Goal: Task Accomplishment & Management: Manage account settings

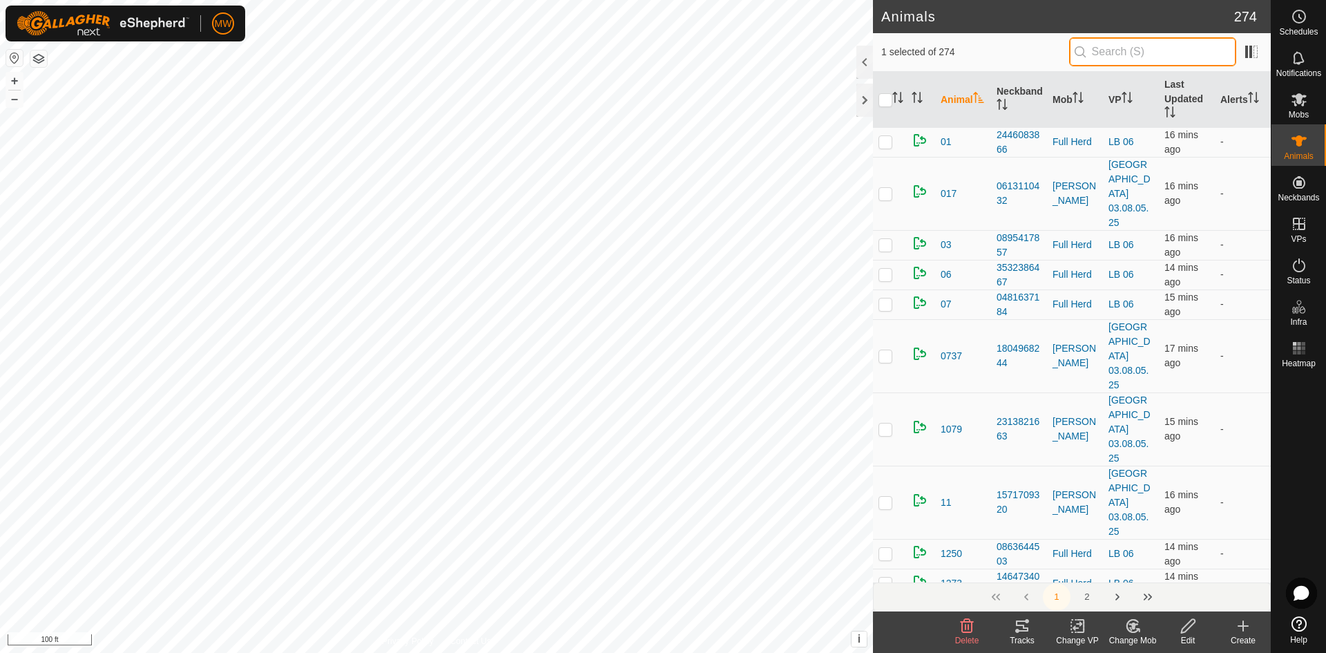
click at [1140, 52] on input "text" at bounding box center [1152, 51] width 167 height 29
type input "2256"
checkbox input "true"
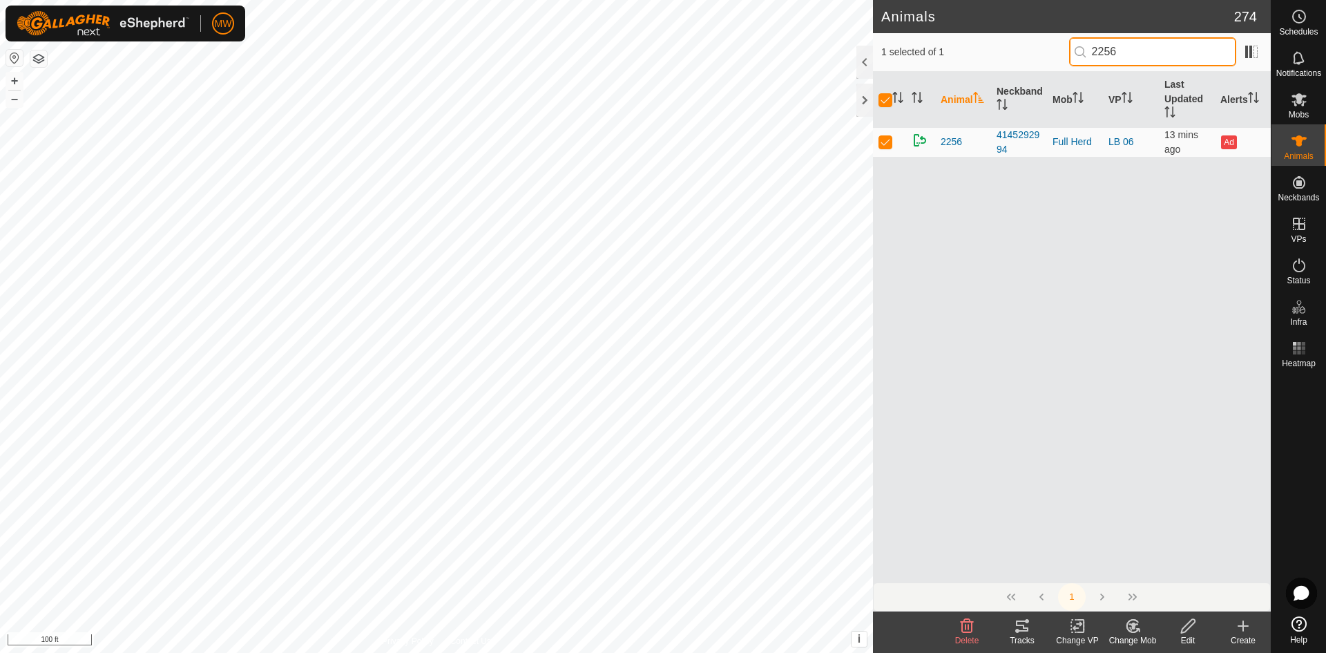
type input "2256"
click at [1135, 629] on icon at bounding box center [1132, 625] width 17 height 17
click at [1144, 567] on link "Choose Mob..." at bounding box center [1174, 567] width 137 height 28
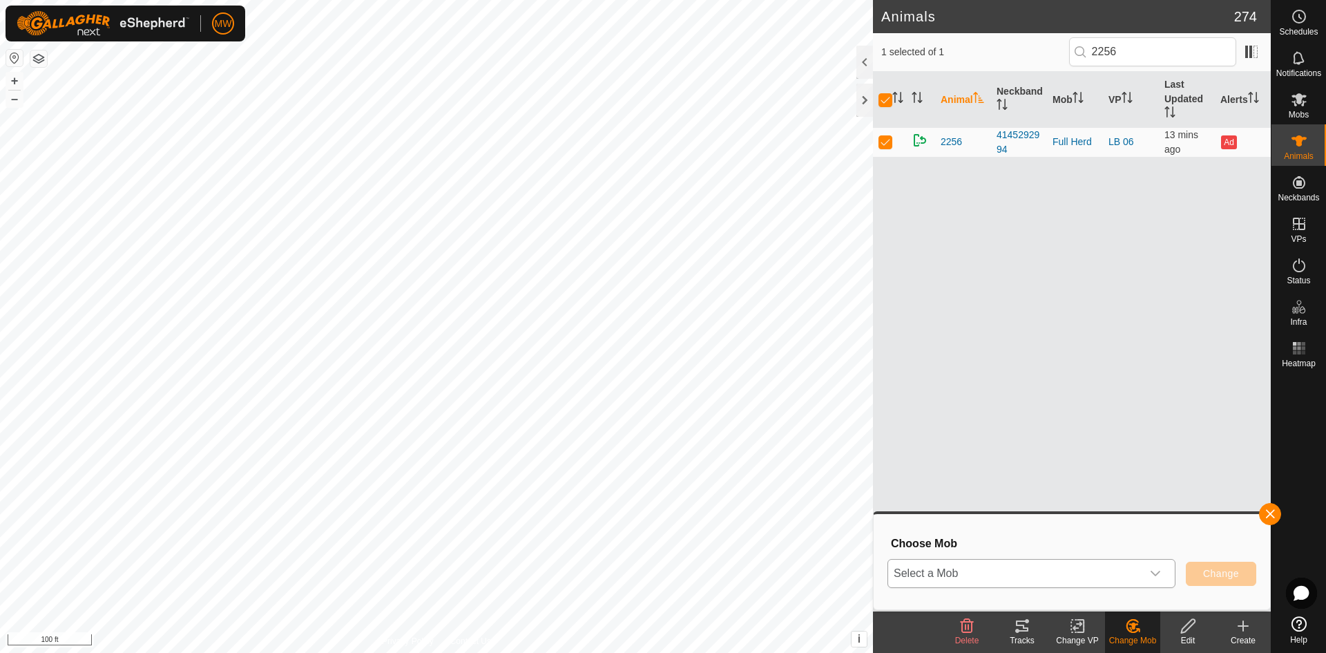
click at [1097, 579] on span "Select a Mob" at bounding box center [1014, 573] width 253 height 28
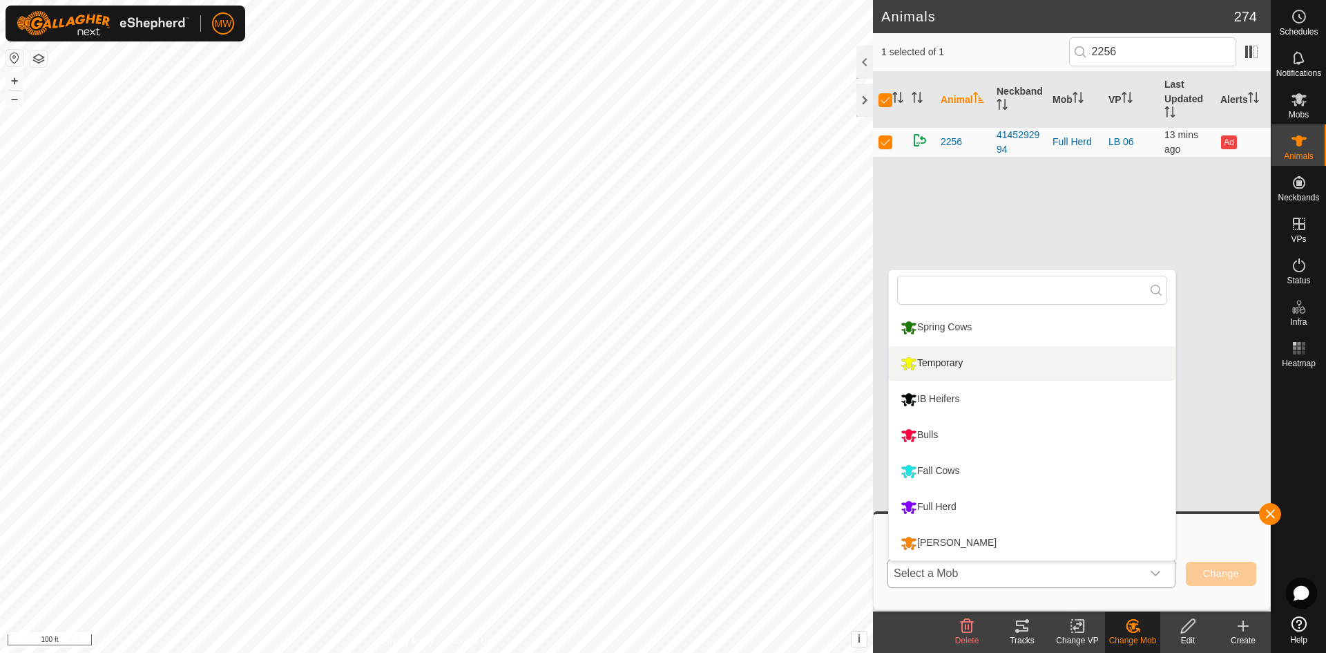
click at [963, 365] on li "Temporary" at bounding box center [1032, 363] width 287 height 35
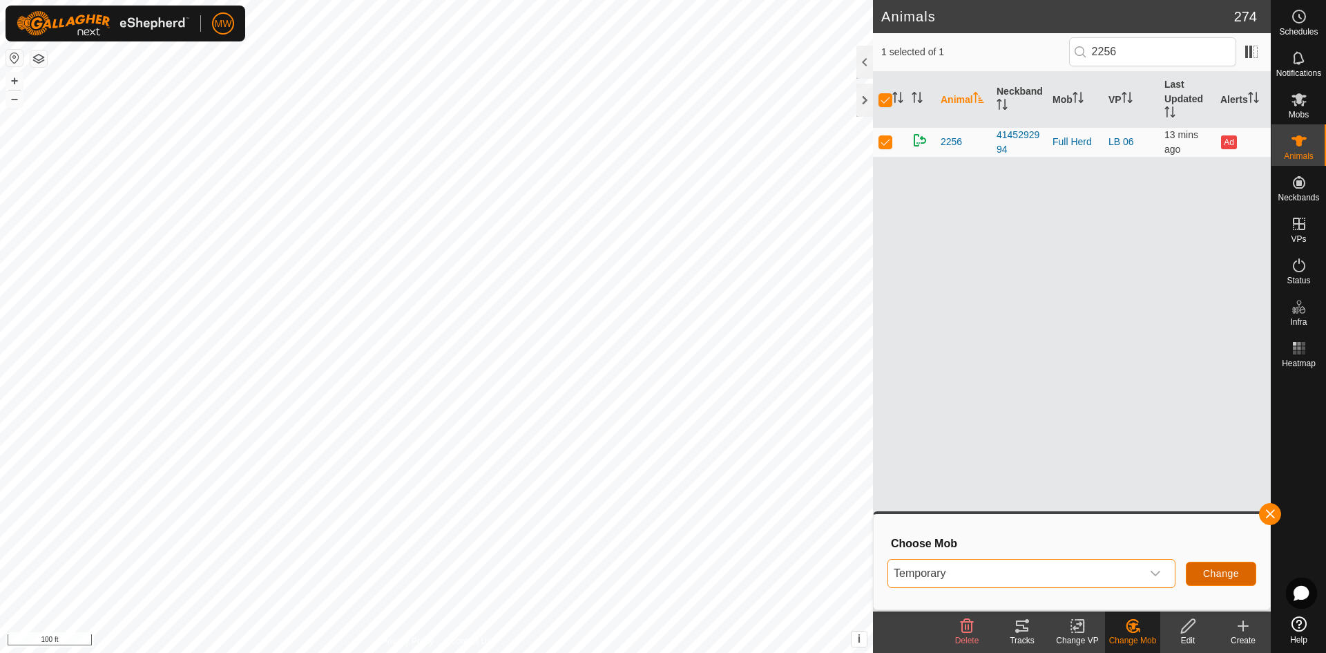
click at [1219, 580] on button "Change" at bounding box center [1221, 573] width 70 height 24
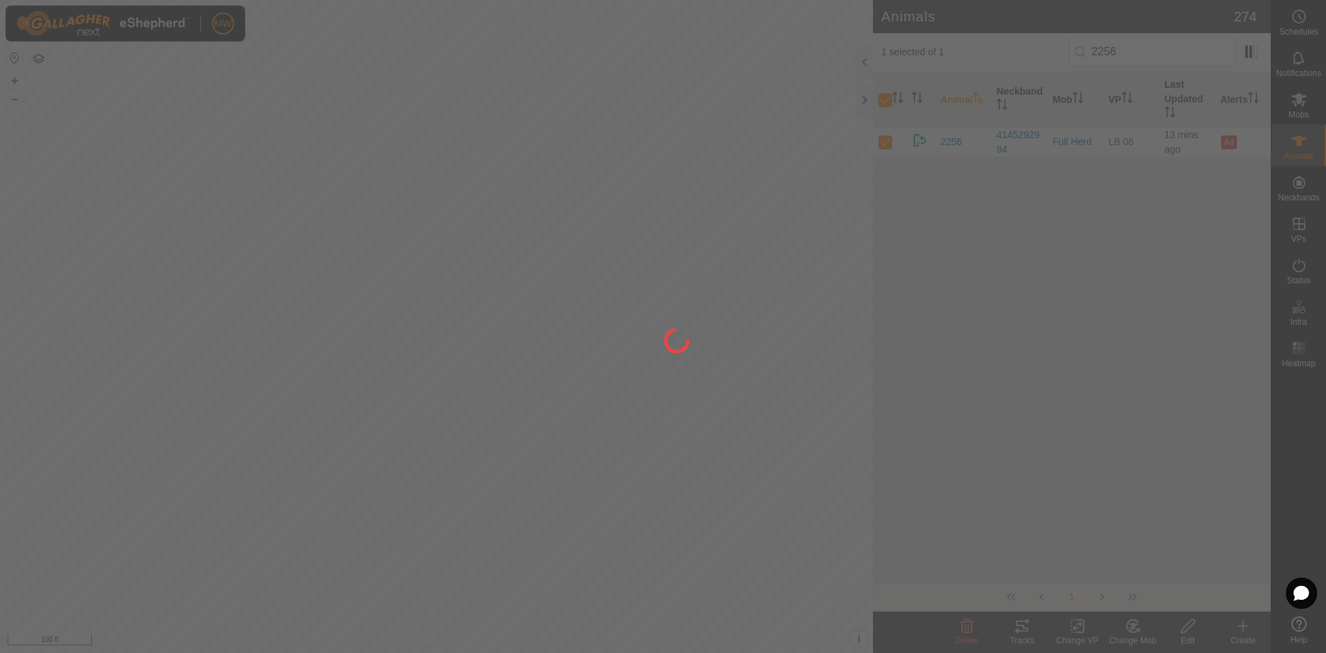
checkbox input "false"
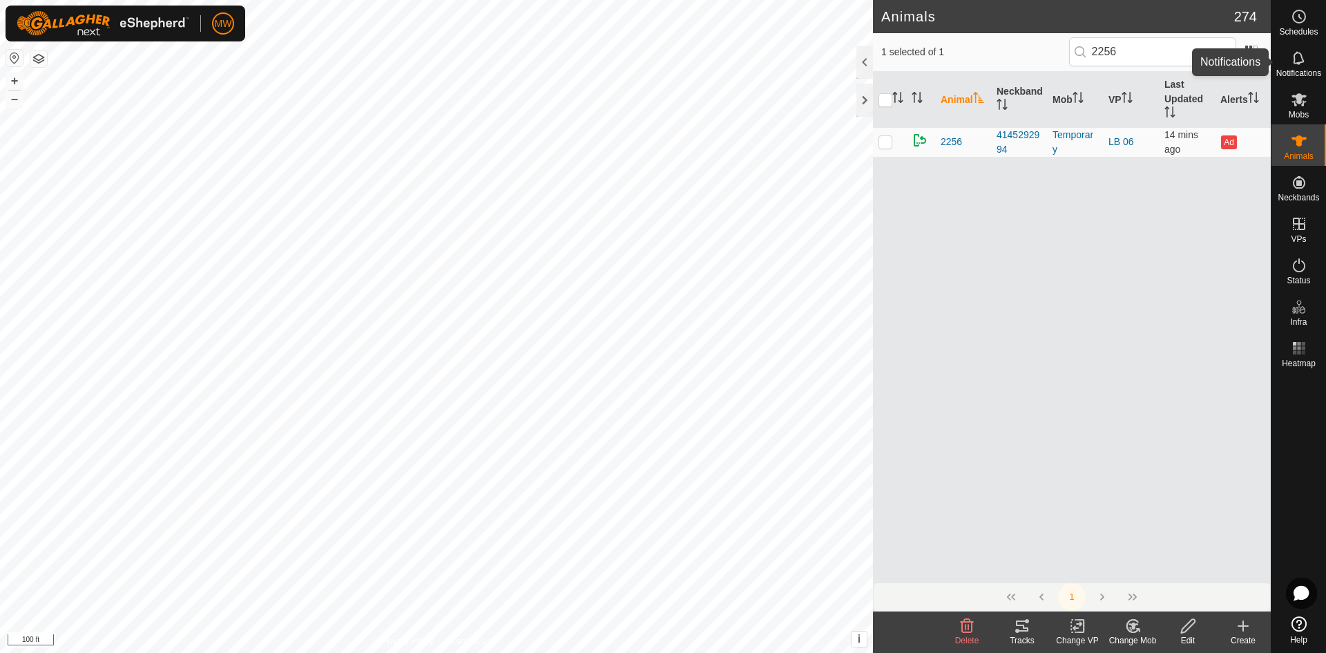
click at [1298, 57] on icon at bounding box center [1299, 58] width 17 height 17
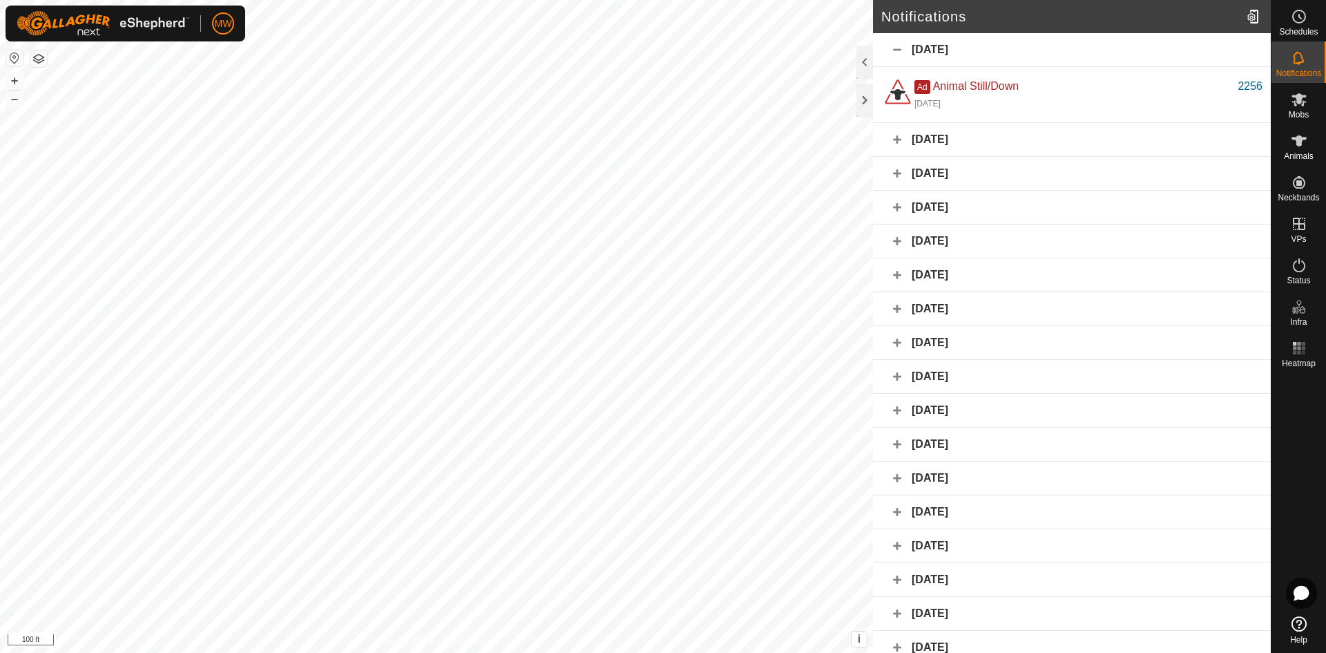
click at [941, 51] on div "[DATE]" at bounding box center [1072, 50] width 398 height 34
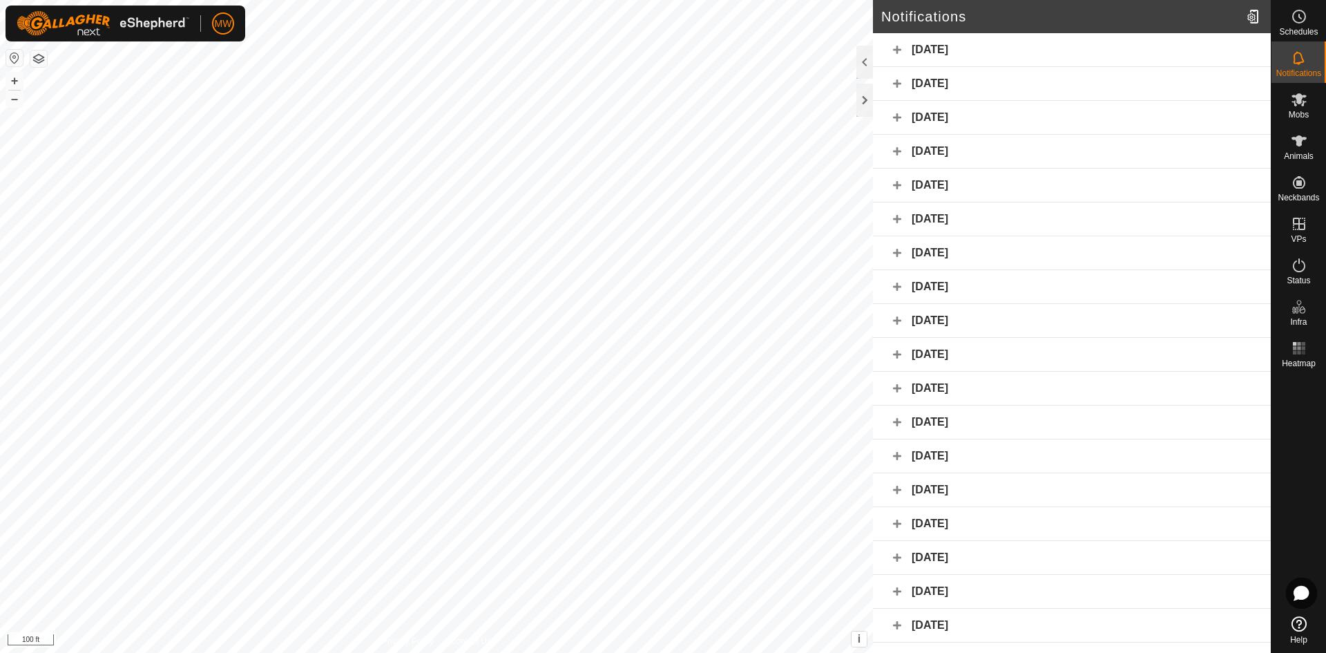
click at [892, 47] on div "[DATE]" at bounding box center [1072, 50] width 398 height 34
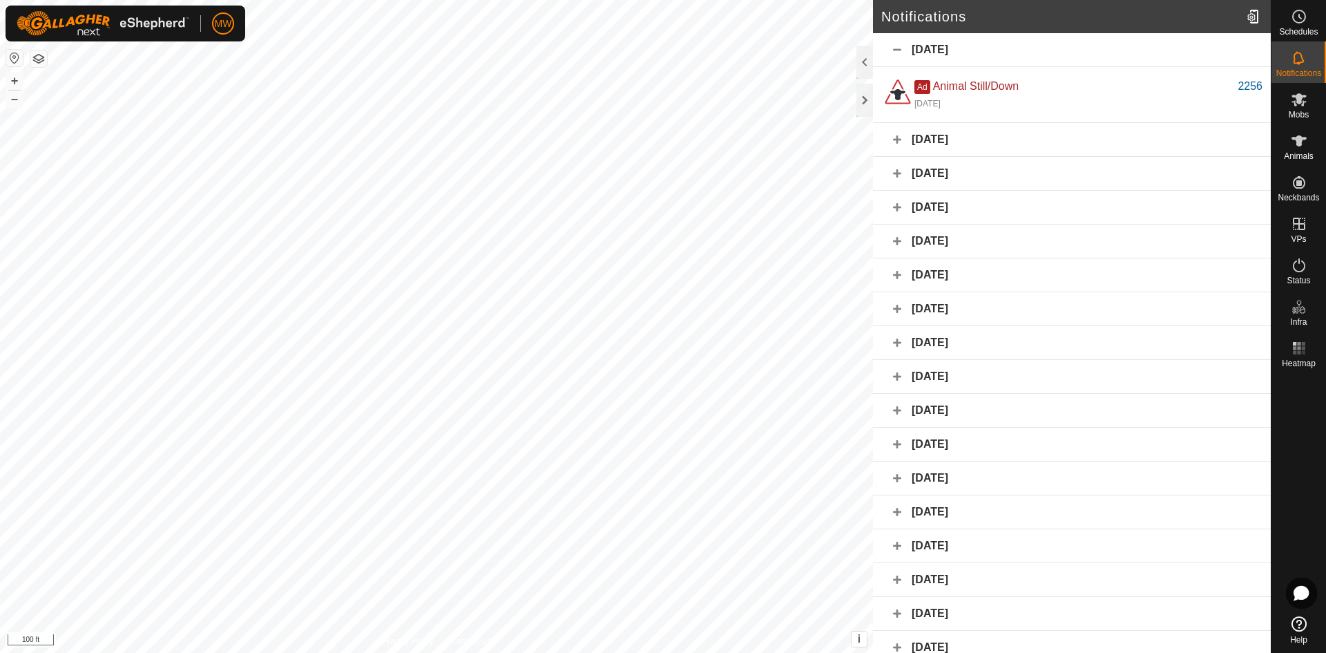
click at [898, 144] on div "[DATE]" at bounding box center [1072, 140] width 398 height 34
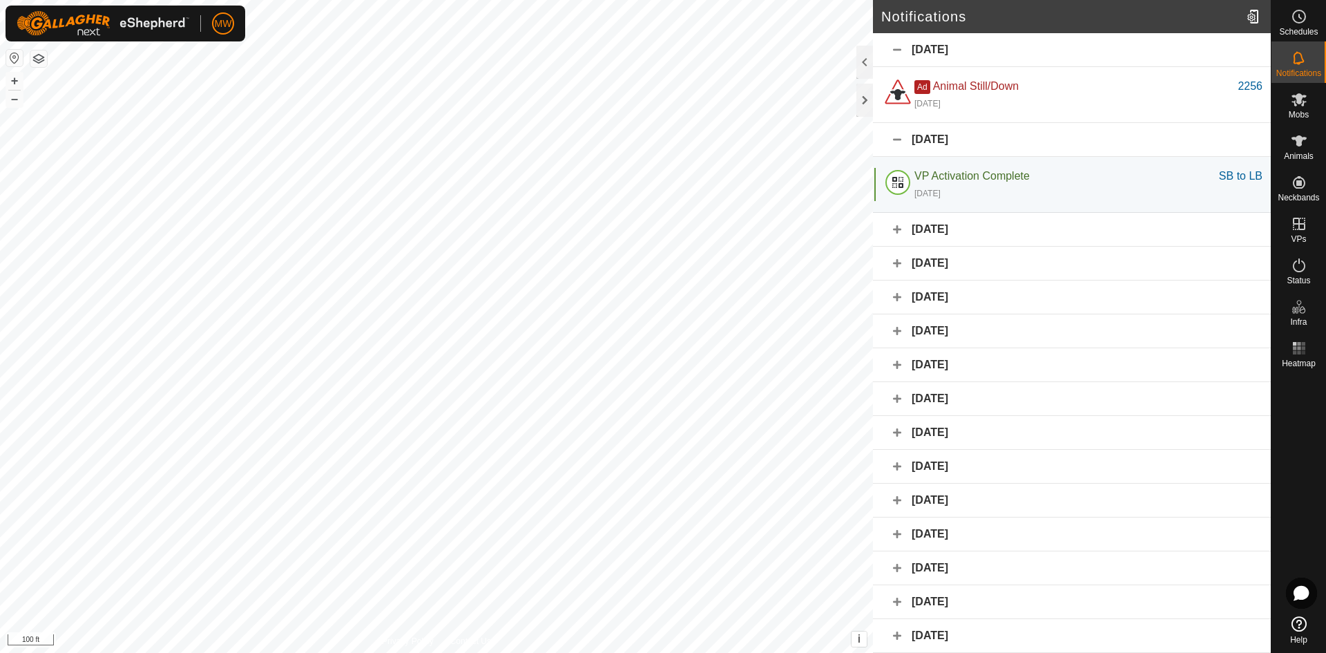
click at [893, 229] on div "[DATE]" at bounding box center [1072, 230] width 398 height 34
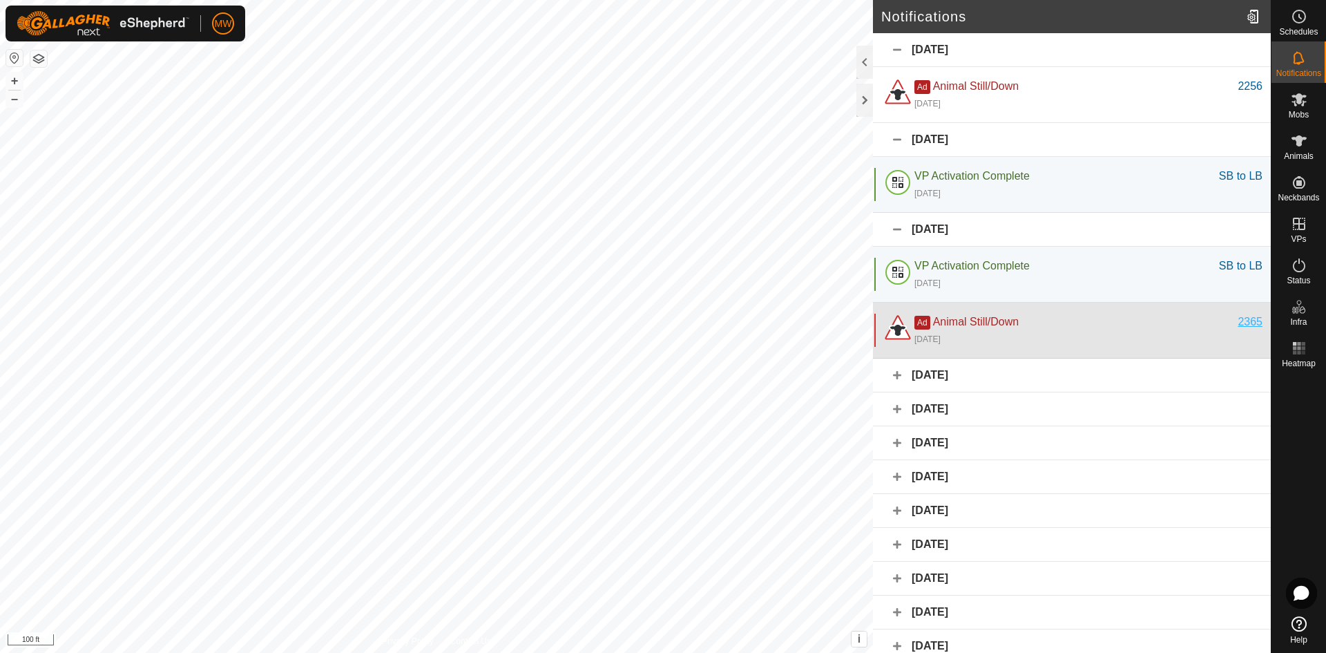
click at [1238, 322] on div "2365" at bounding box center [1250, 322] width 25 height 17
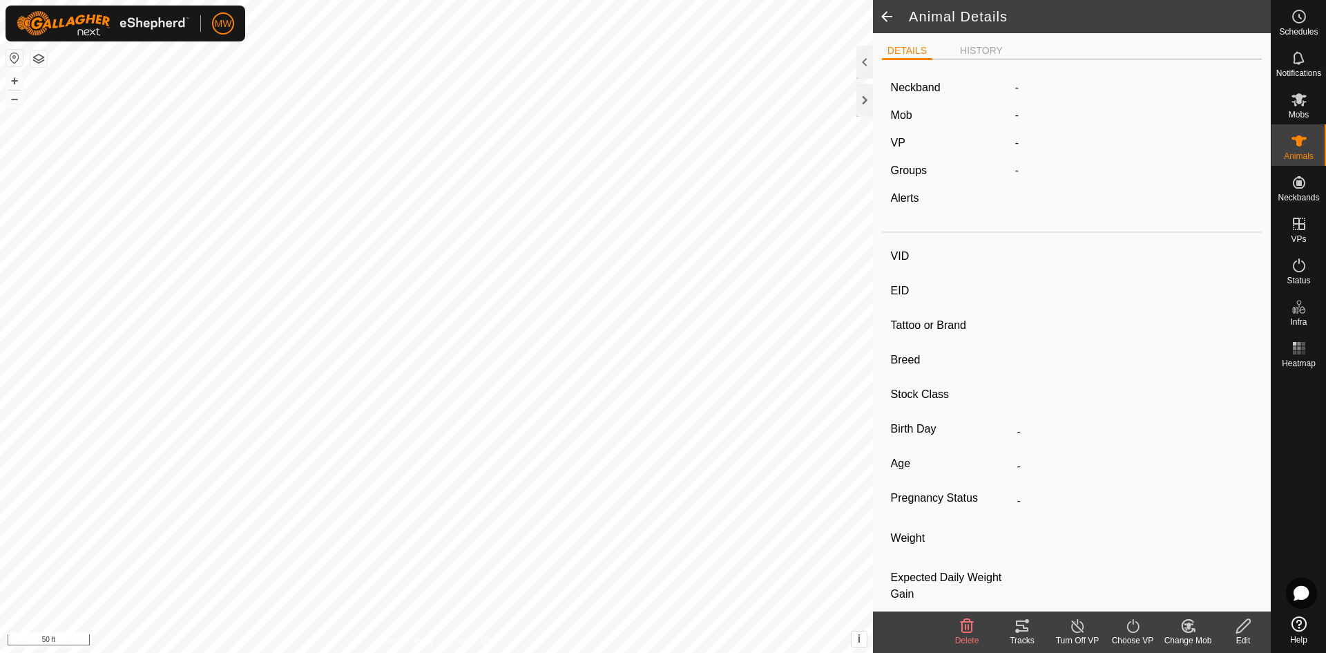
type input "2365"
type input "840003224268387"
type input "-"
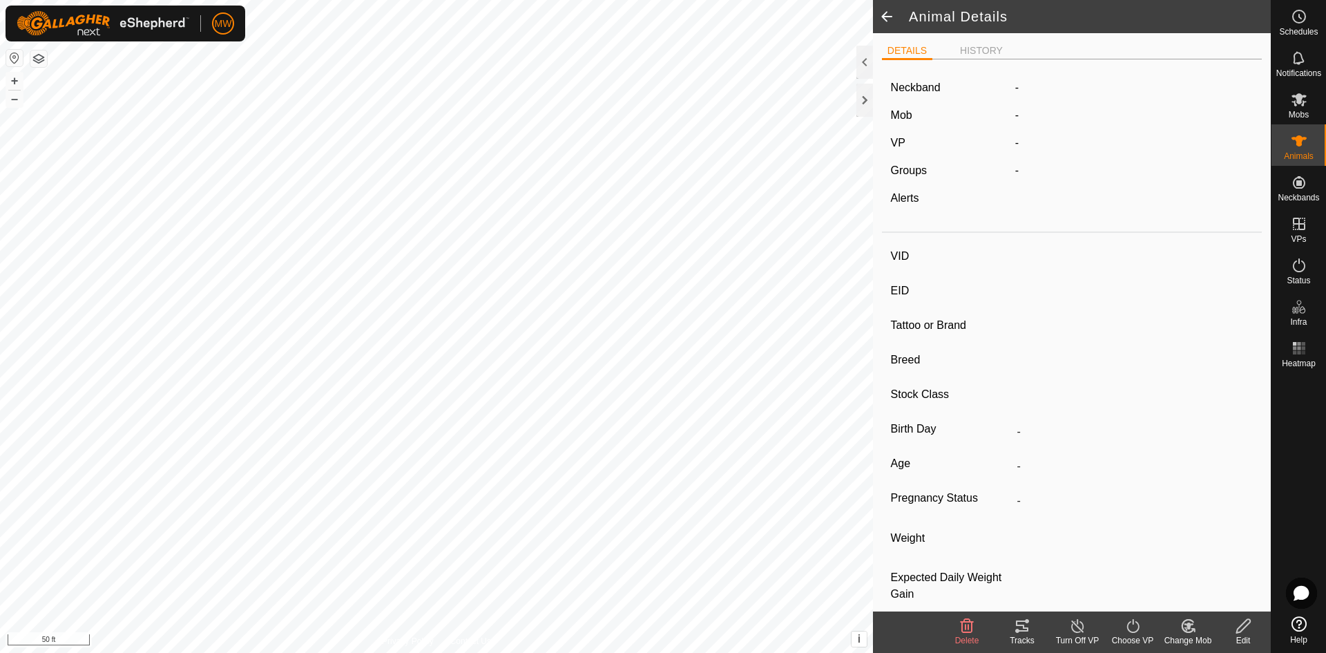
type input "-"
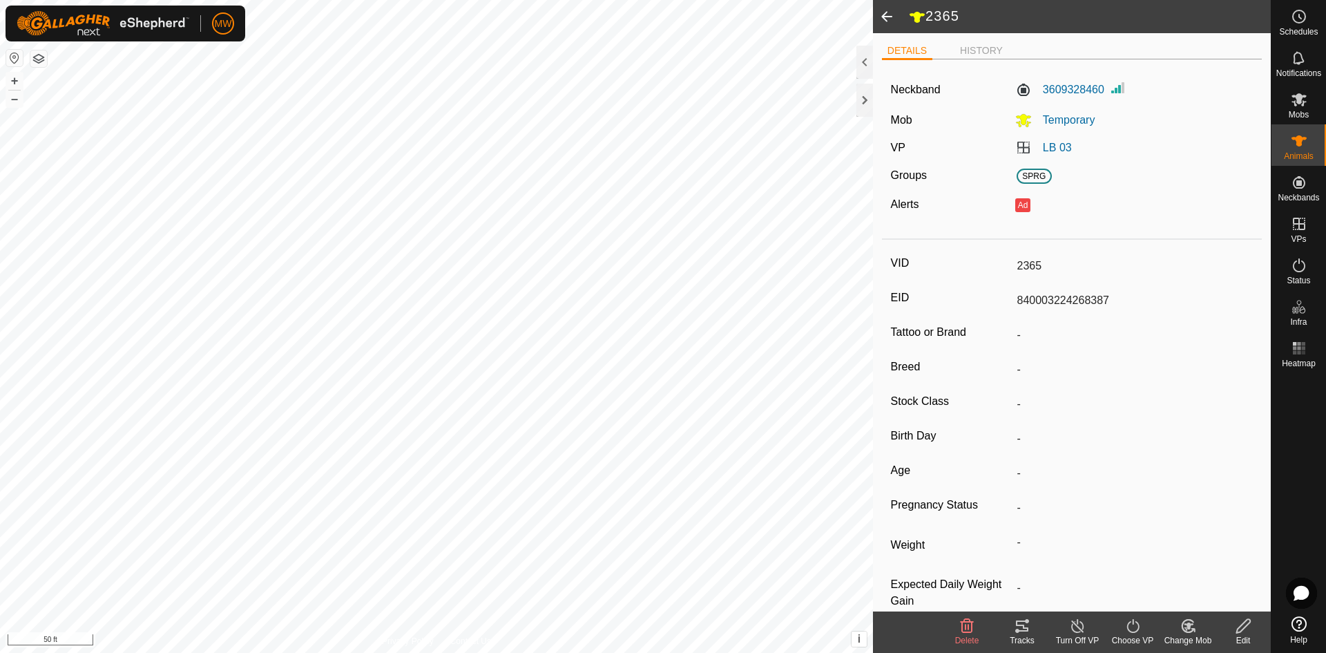
click at [888, 20] on span at bounding box center [887, 16] width 28 height 33
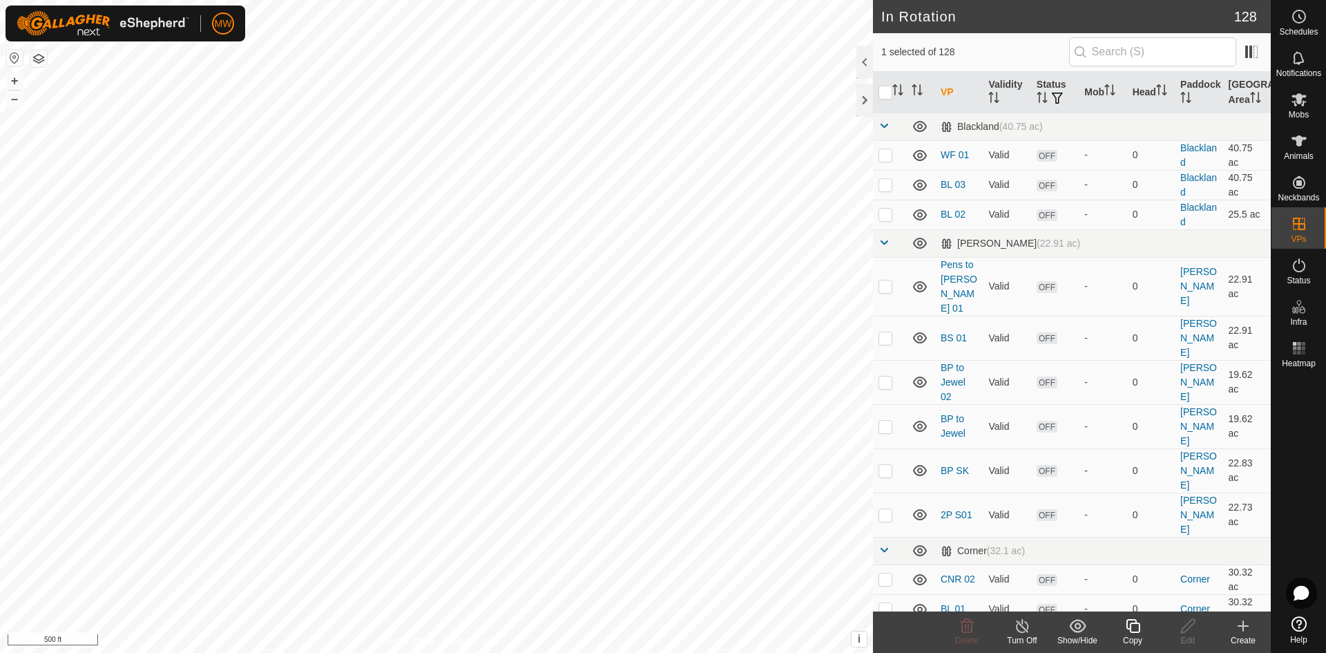
checkbox input "true"
checkbox input "false"
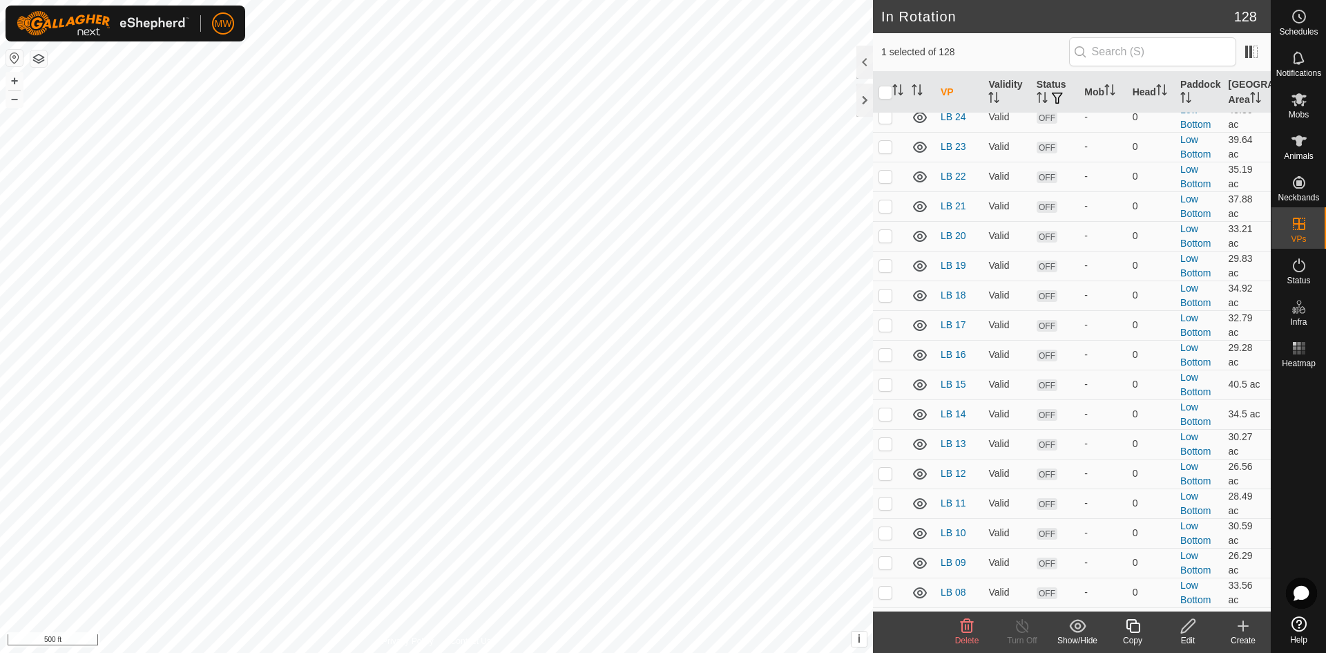
scroll to position [2348, 0]
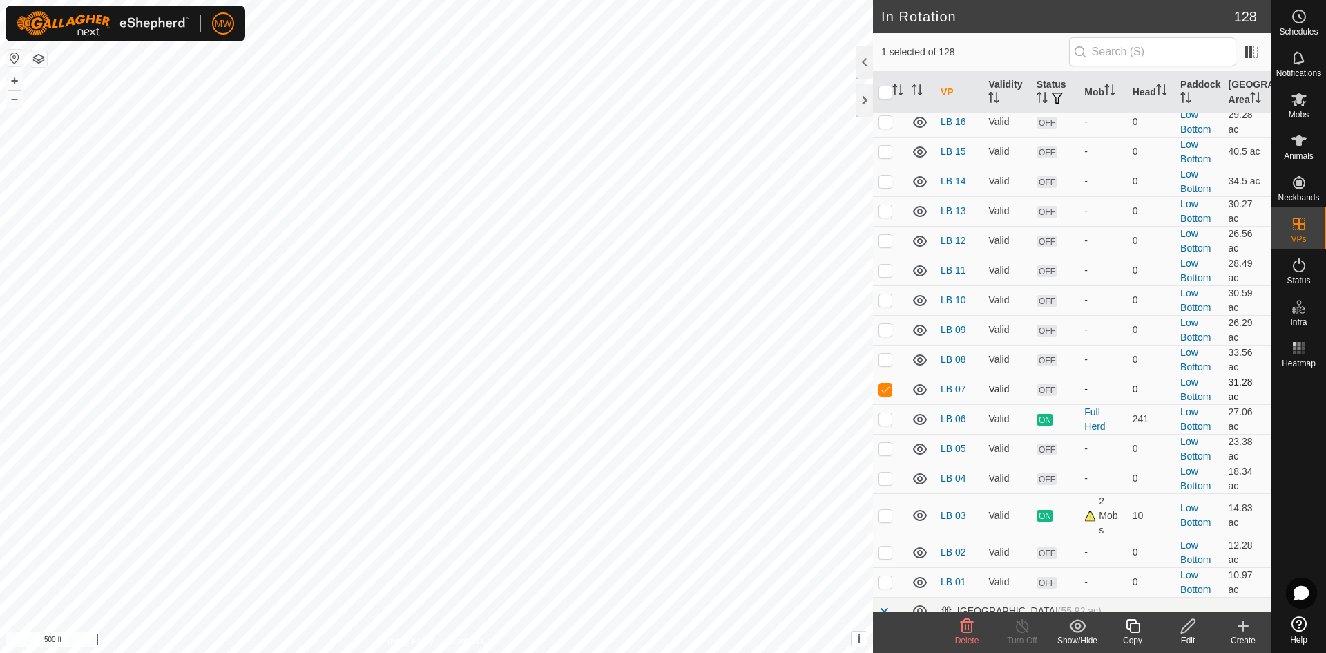
click at [887, 383] on p-checkbox at bounding box center [885, 388] width 14 height 11
checkbox input "false"
click at [1301, 142] on icon at bounding box center [1299, 140] width 15 height 11
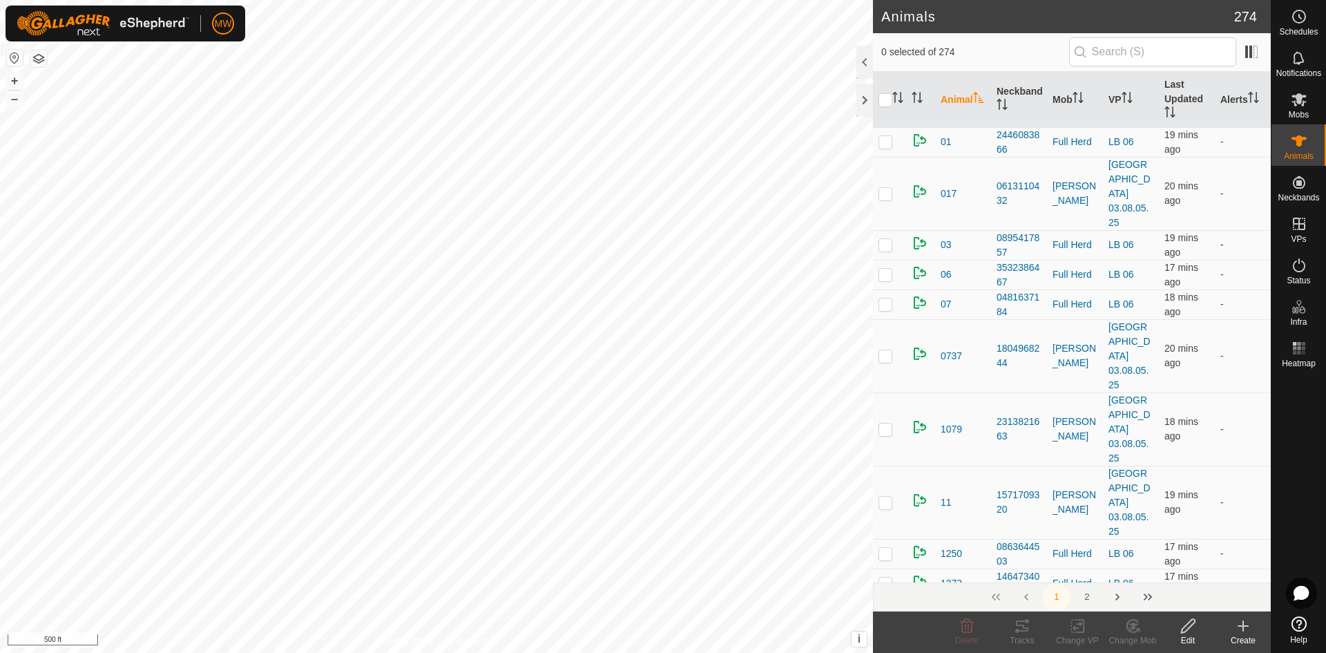
click at [1296, 102] on icon at bounding box center [1299, 99] width 15 height 13
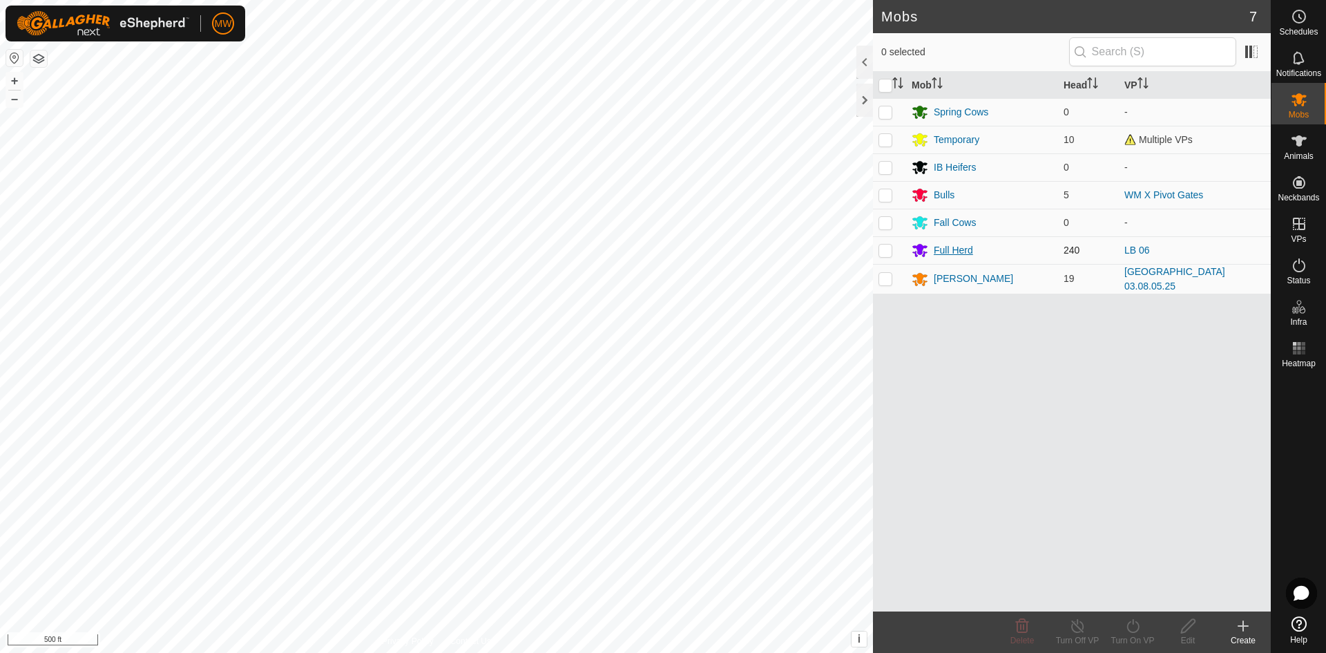
click at [961, 250] on div "Full Herd" at bounding box center [953, 250] width 39 height 15
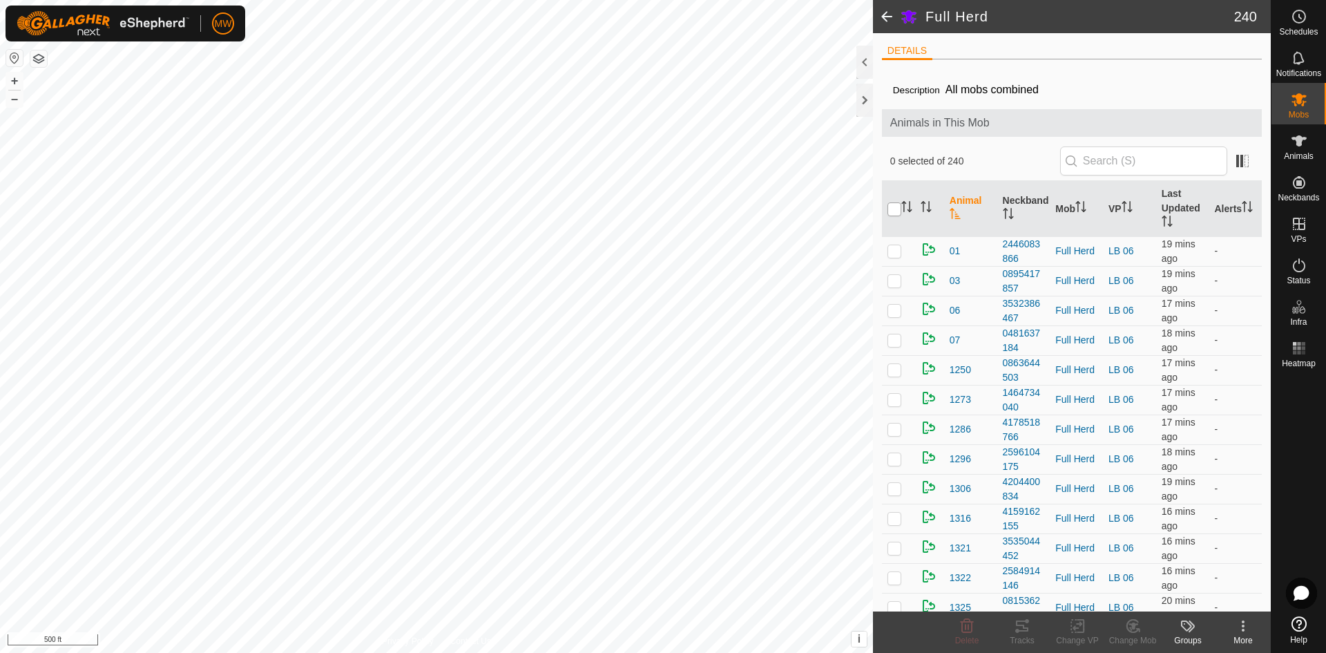
click at [894, 207] on input "checkbox" at bounding box center [894, 209] width 14 height 14
checkbox input "true"
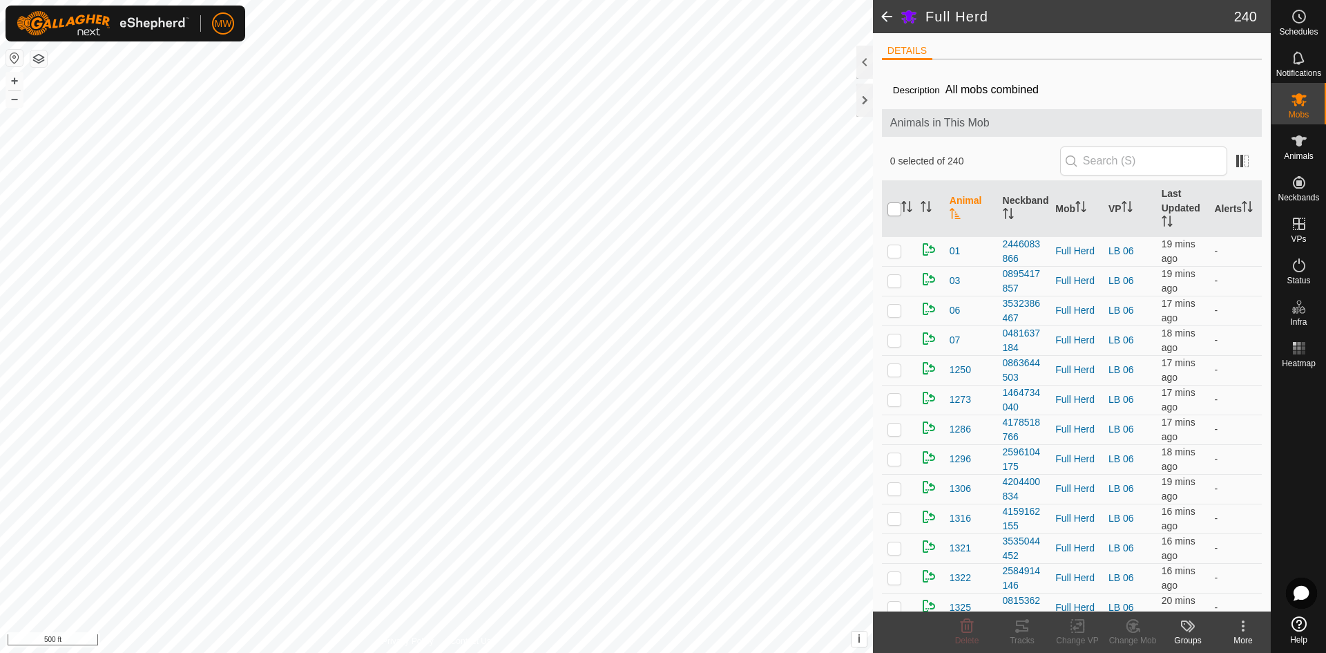
checkbox input "true"
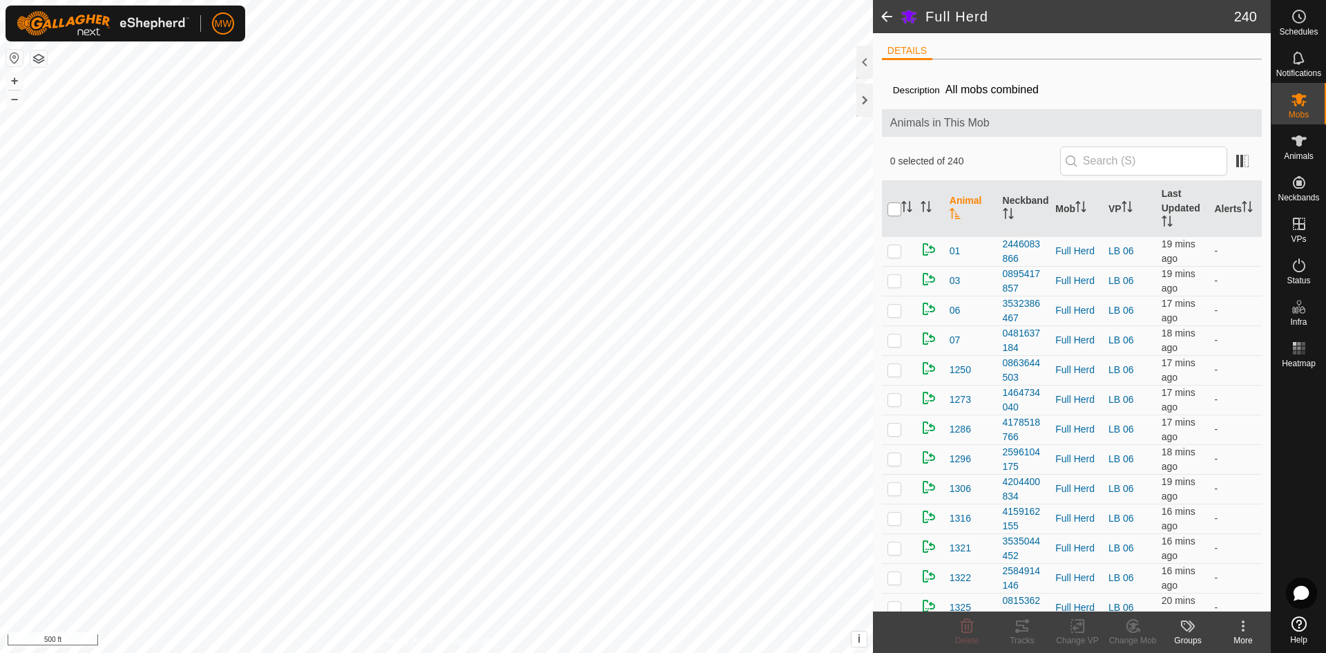
checkbox input "true"
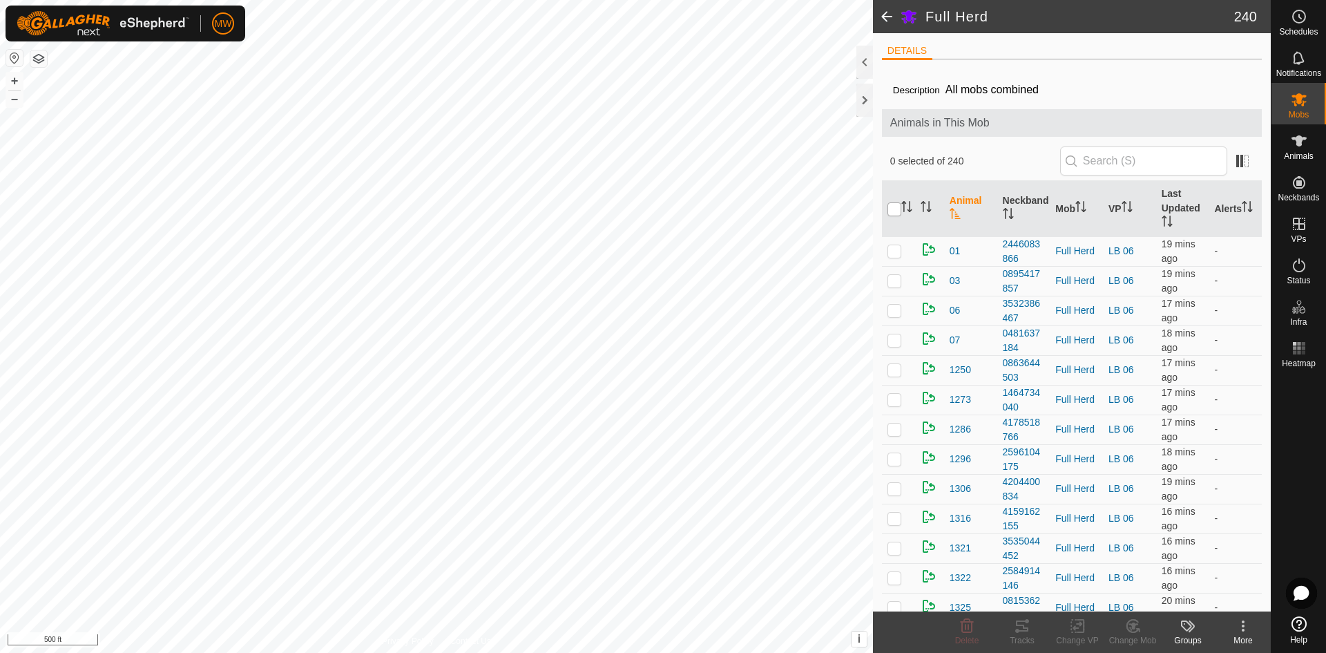
checkbox input "true"
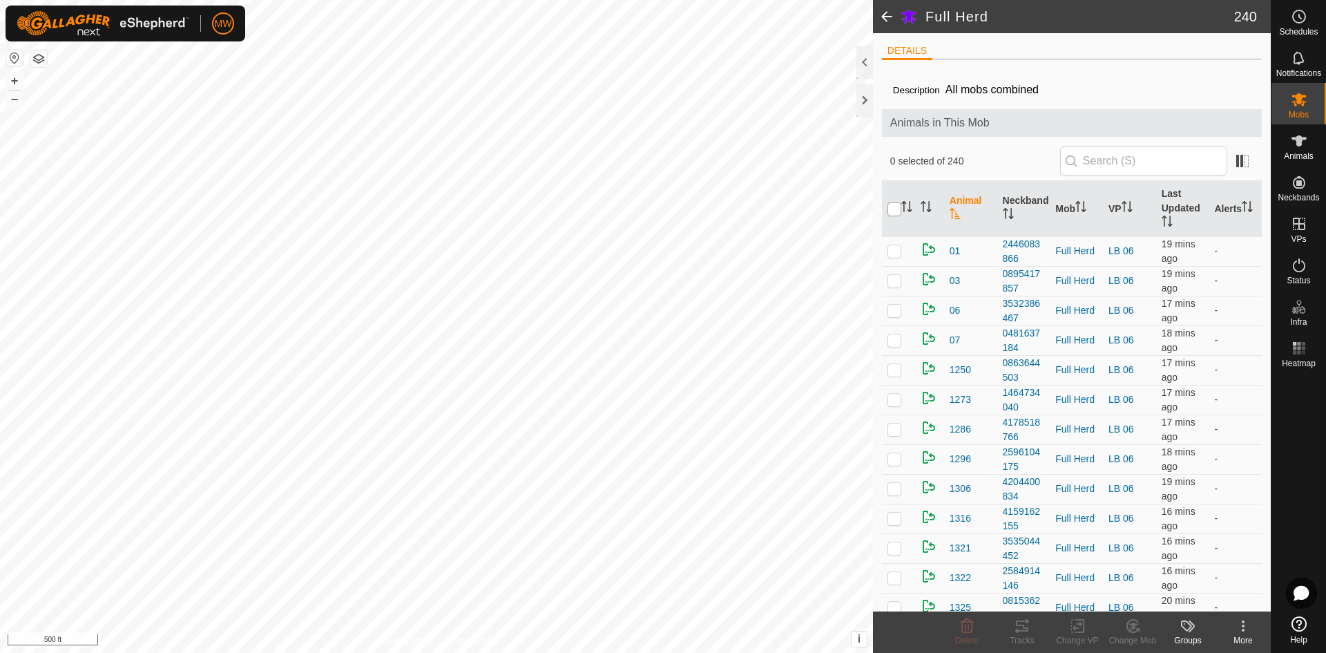
checkbox input "true"
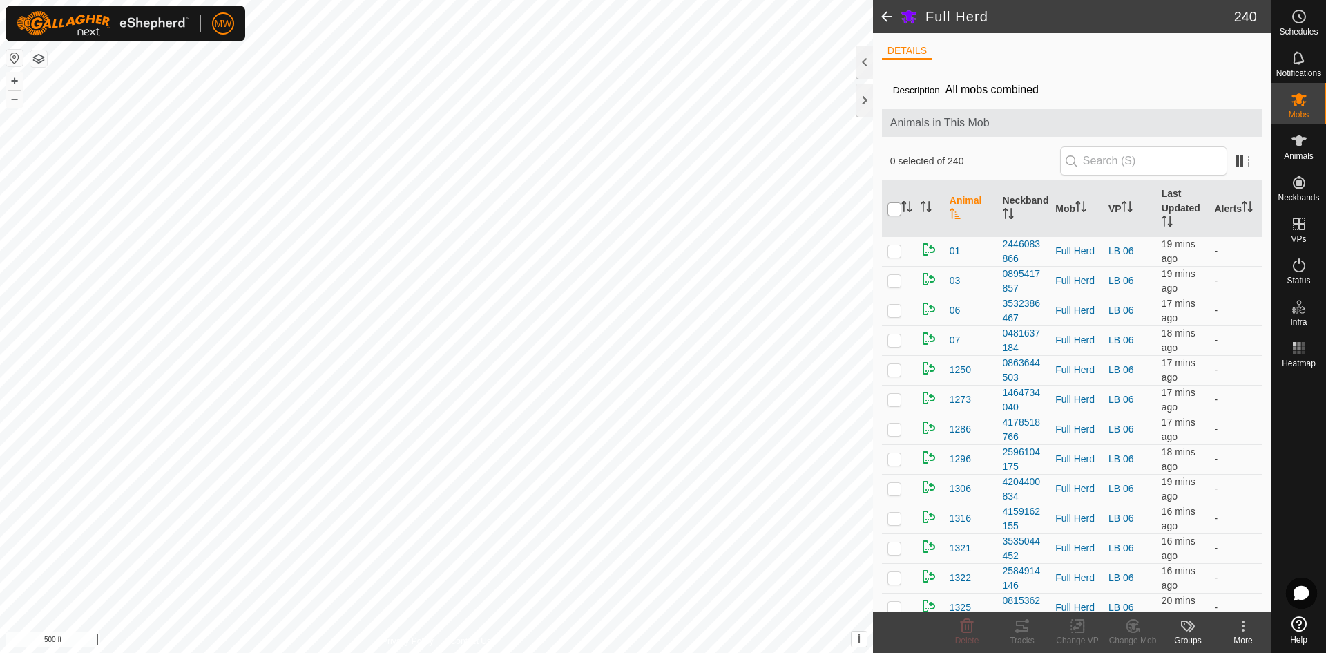
checkbox input "true"
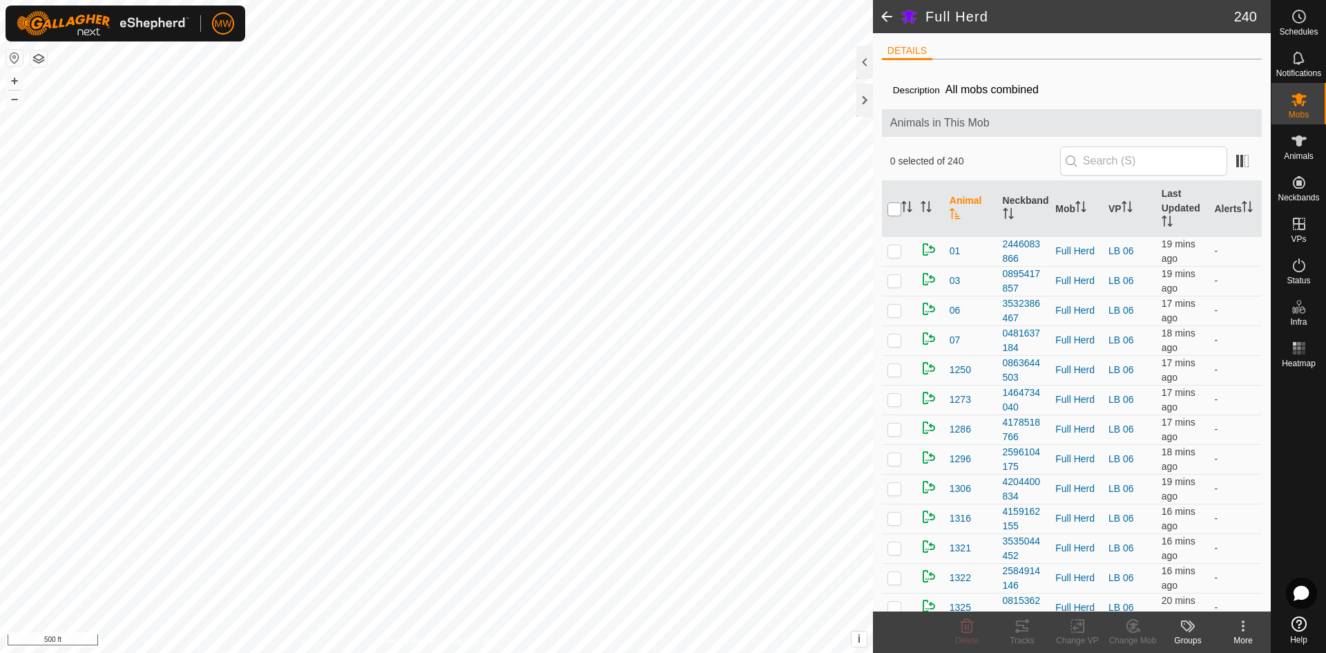
checkbox input "true"
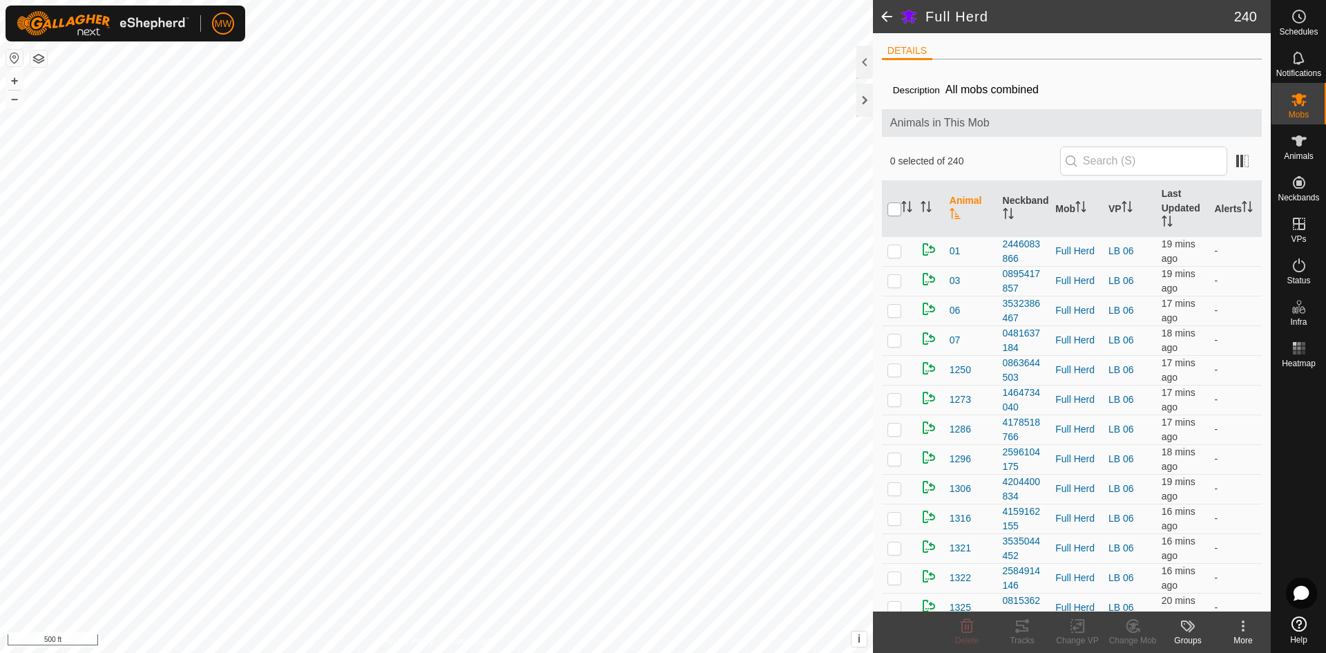
checkbox input "true"
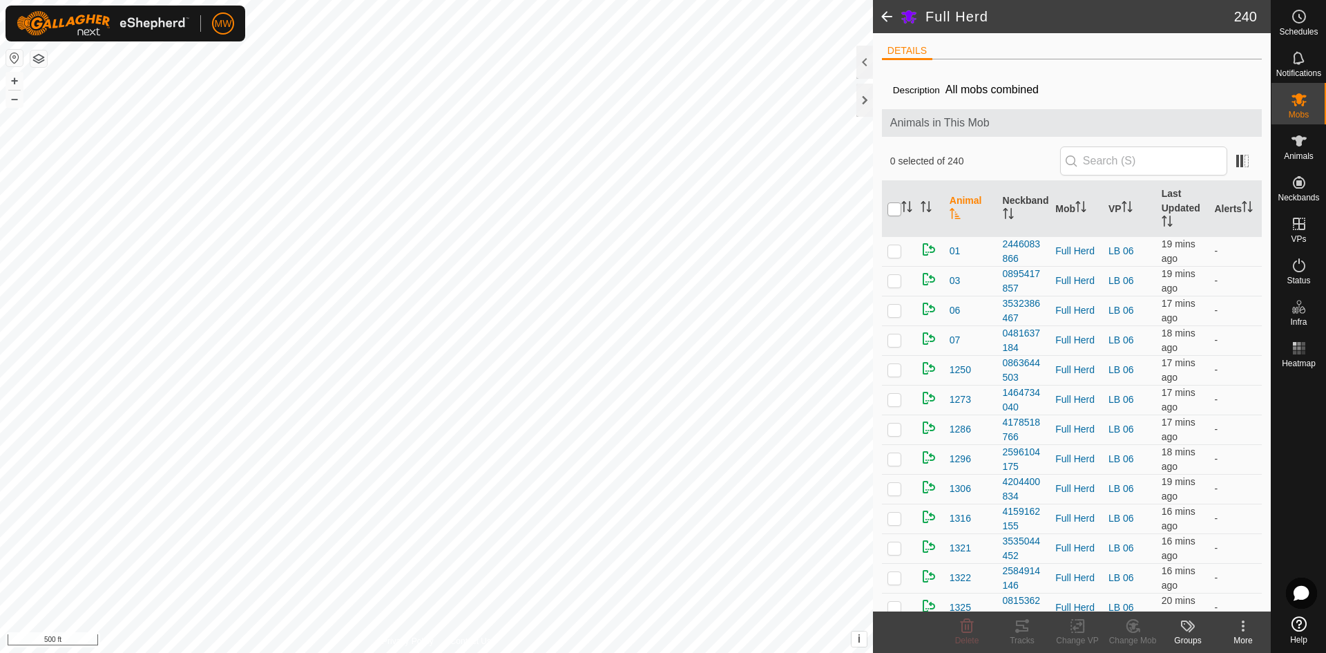
checkbox input "true"
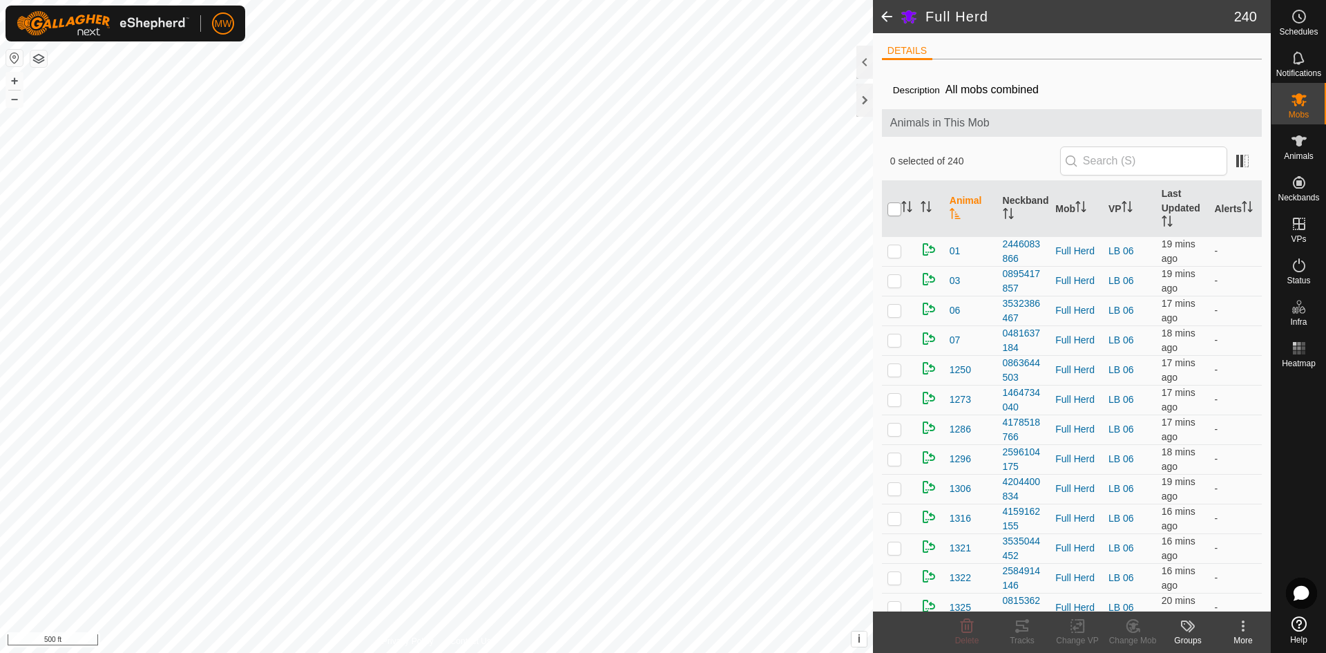
checkbox input "true"
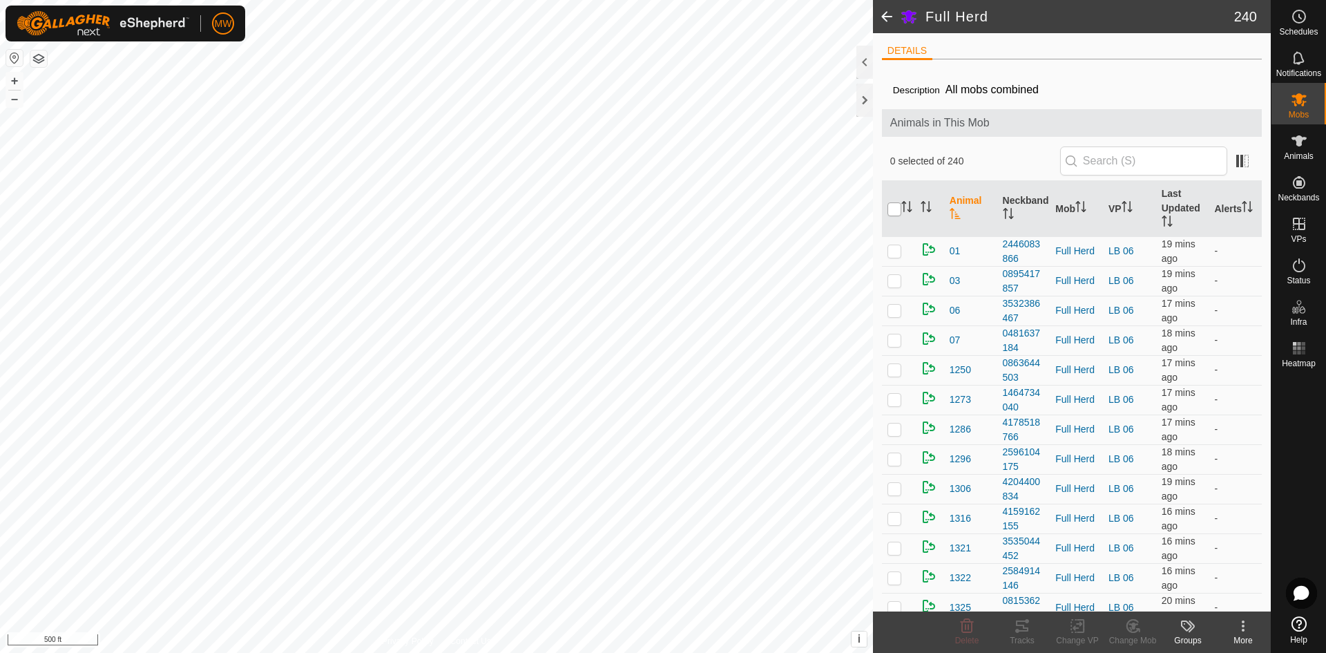
checkbox input "true"
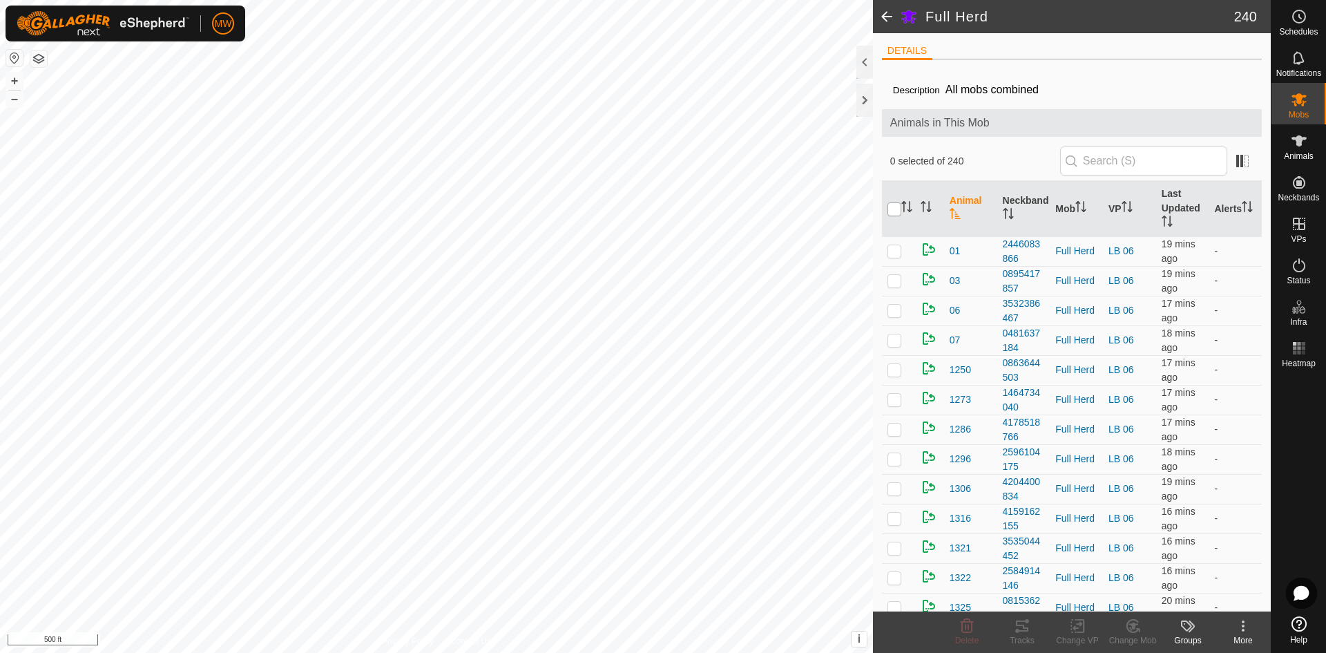
checkbox input "true"
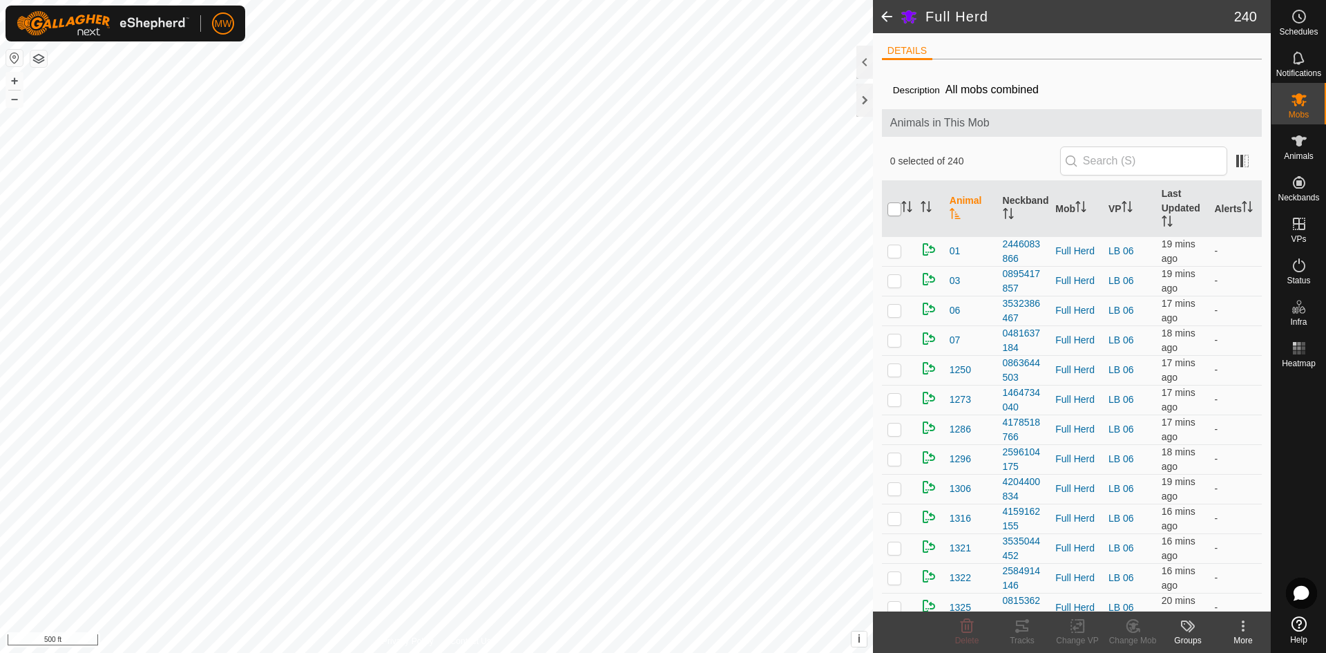
checkbox input "true"
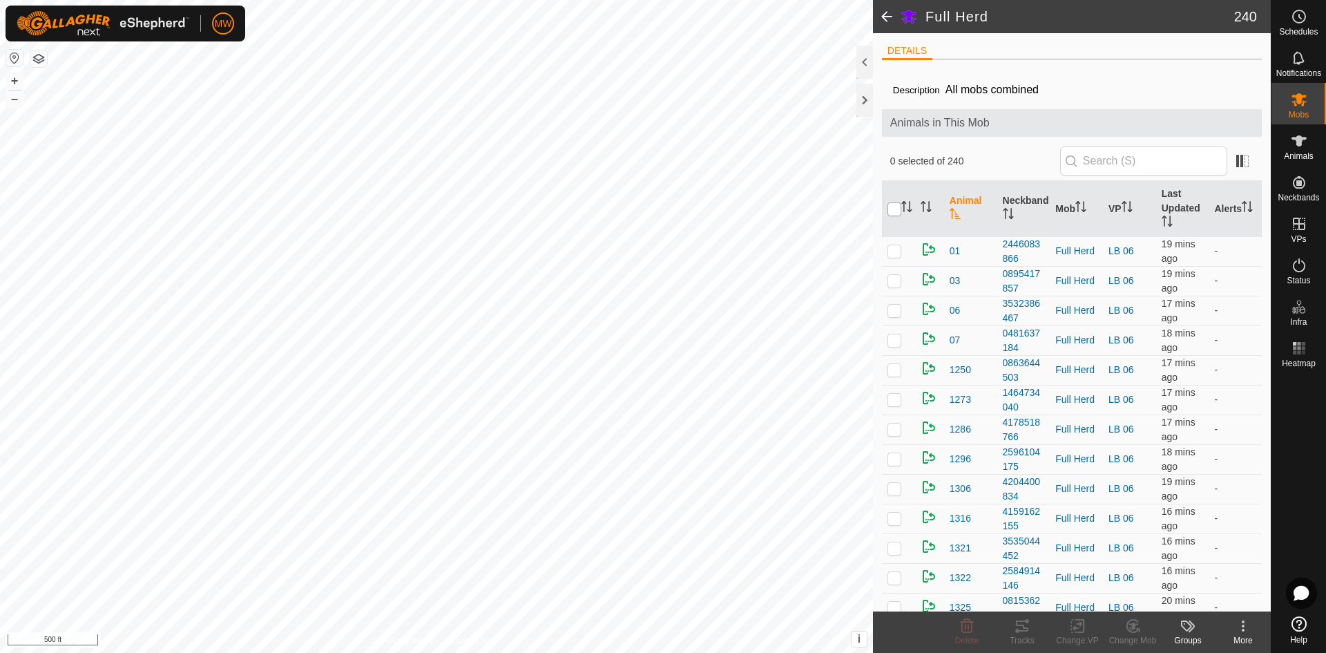
checkbox input "true"
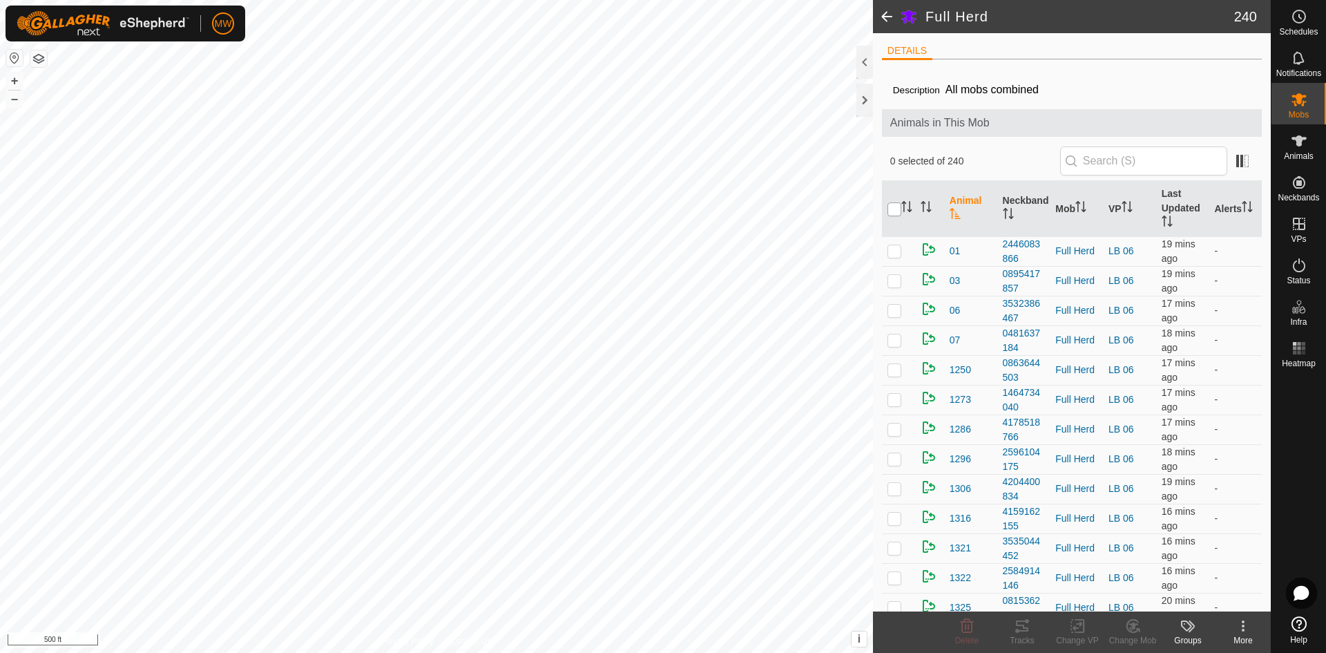
checkbox input "true"
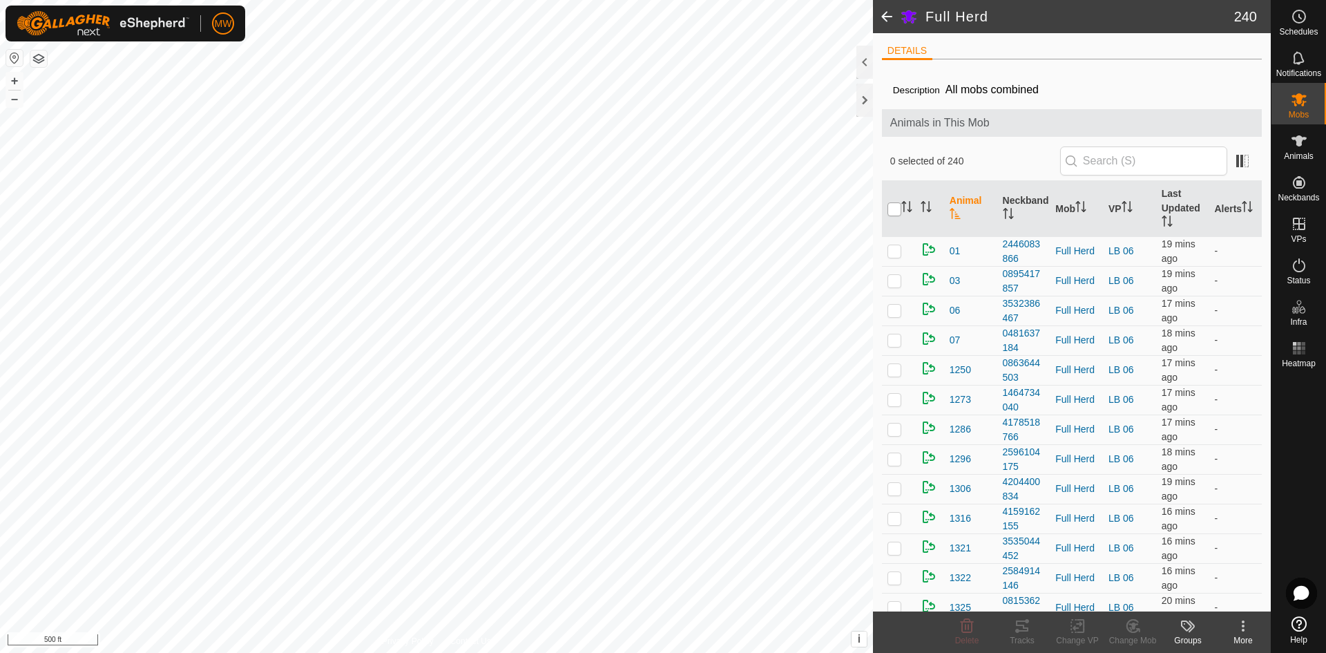
checkbox input "true"
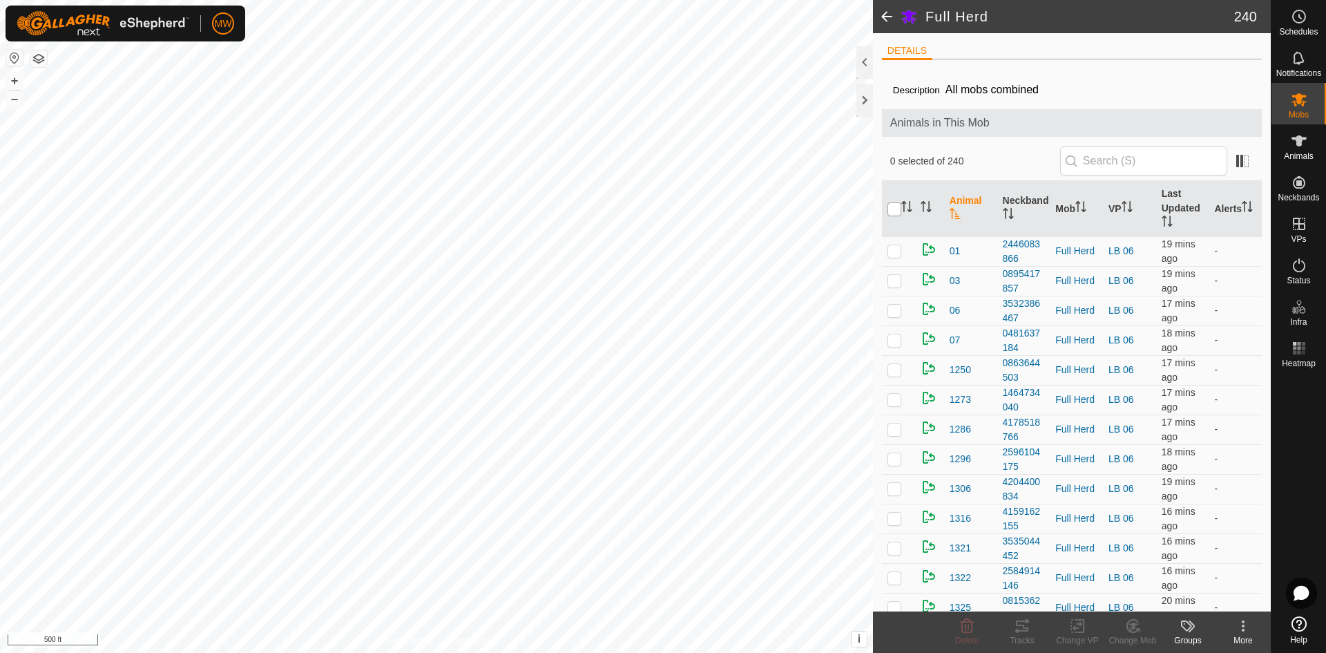
checkbox input "true"
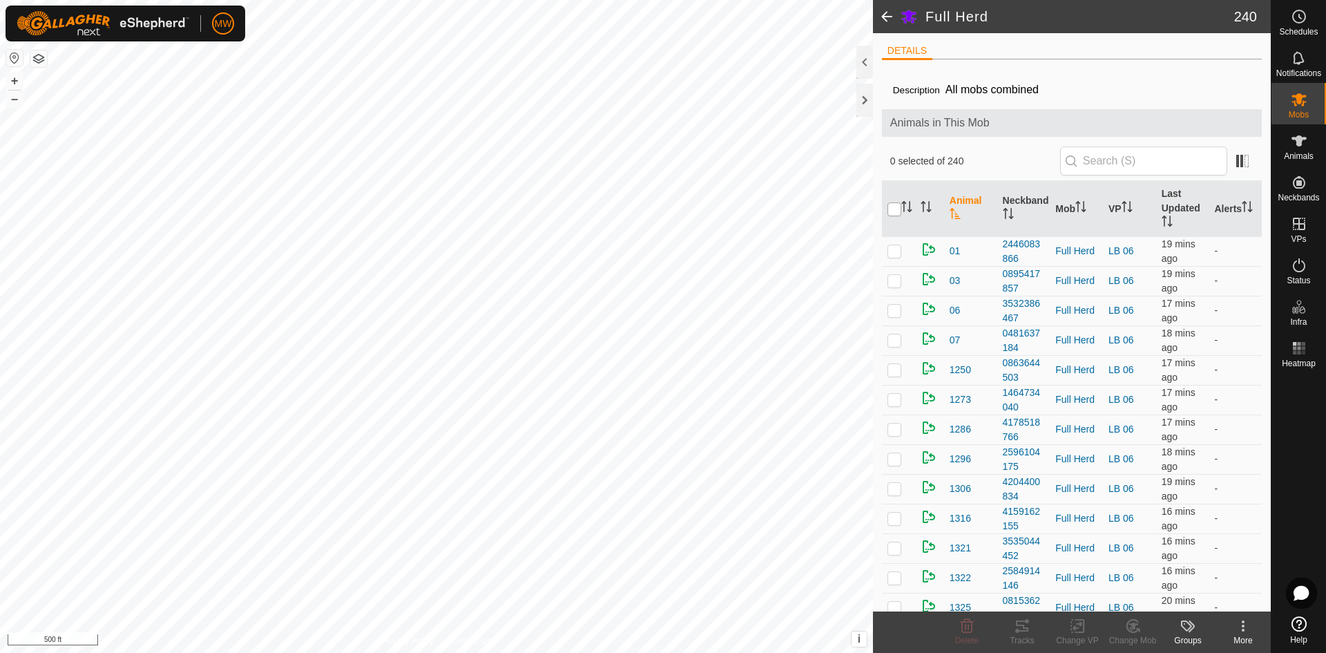
checkbox input "true"
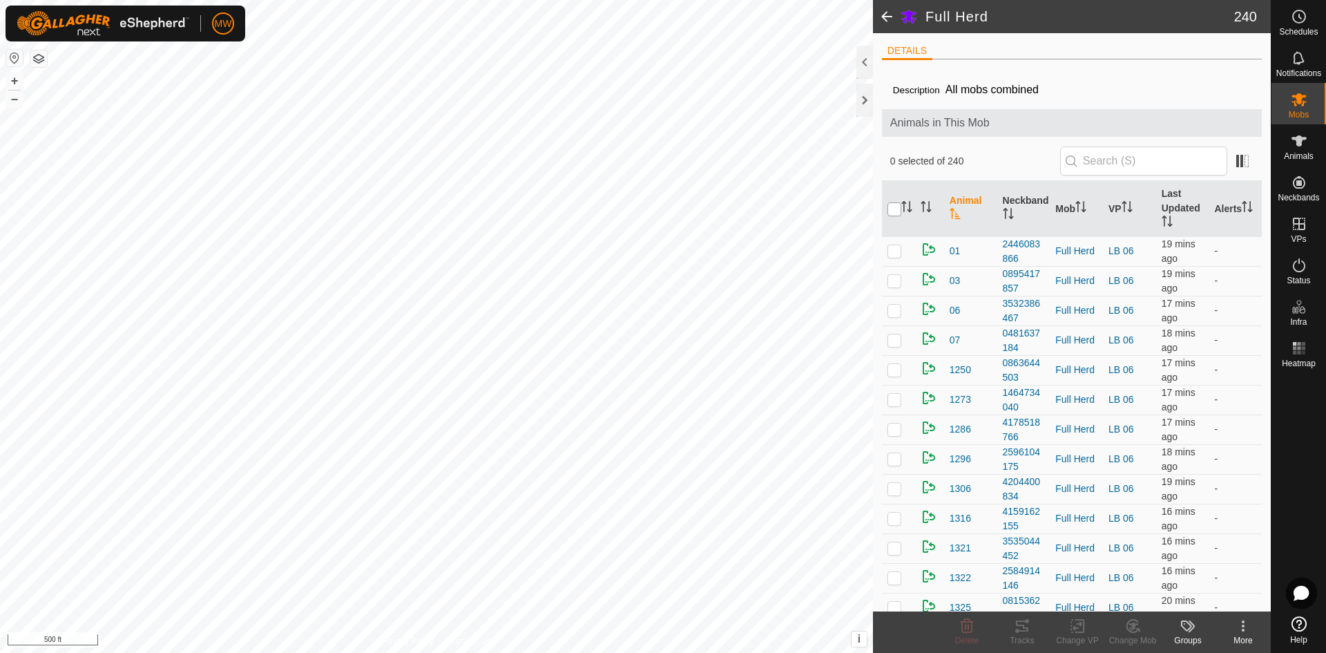
checkbox input "true"
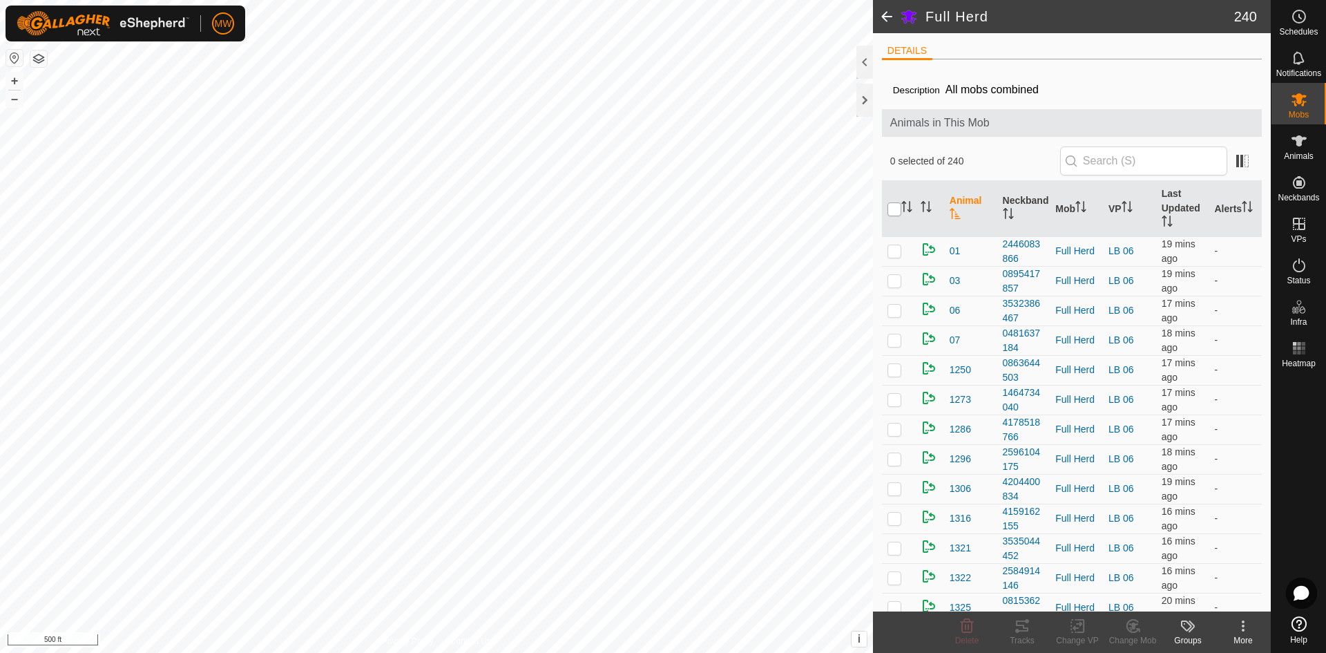
checkbox input "true"
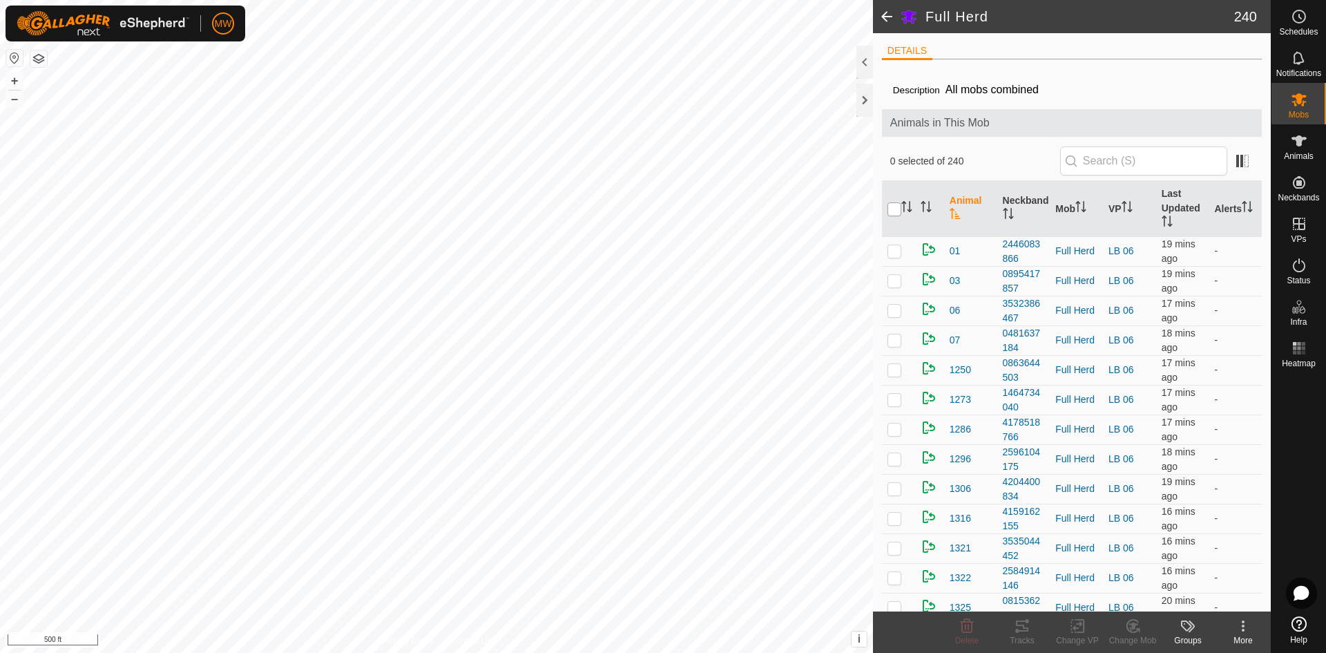
checkbox input "true"
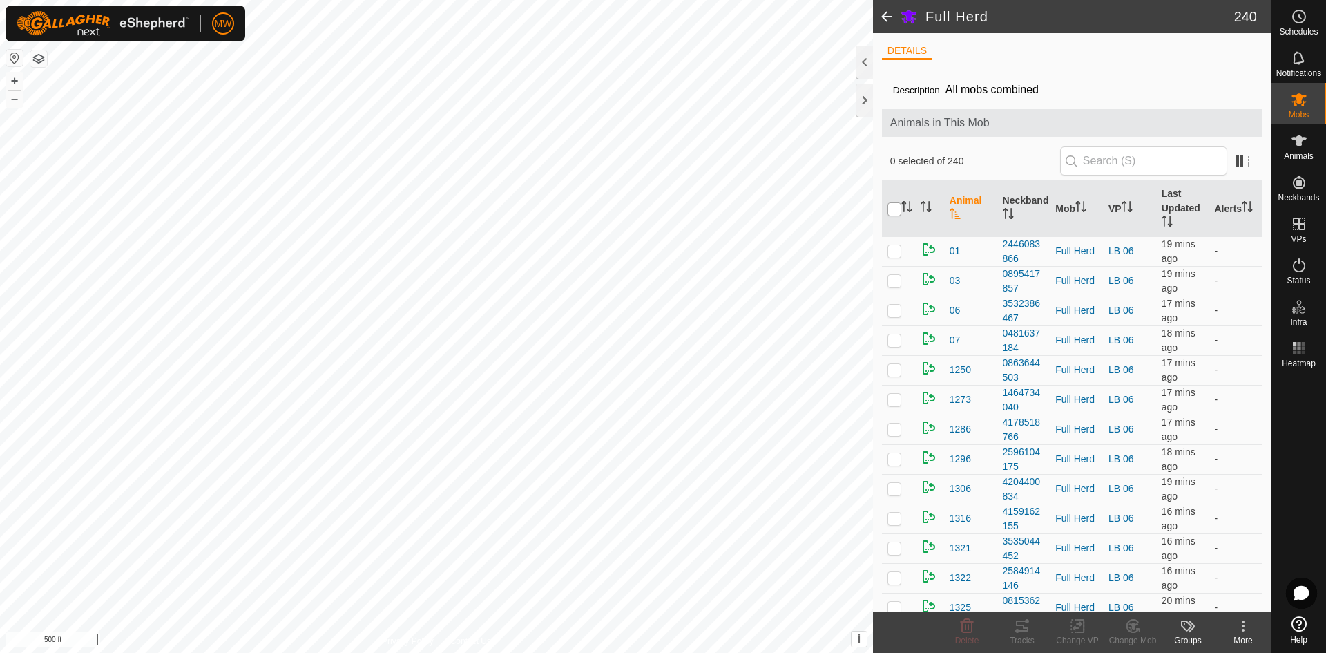
checkbox input "true"
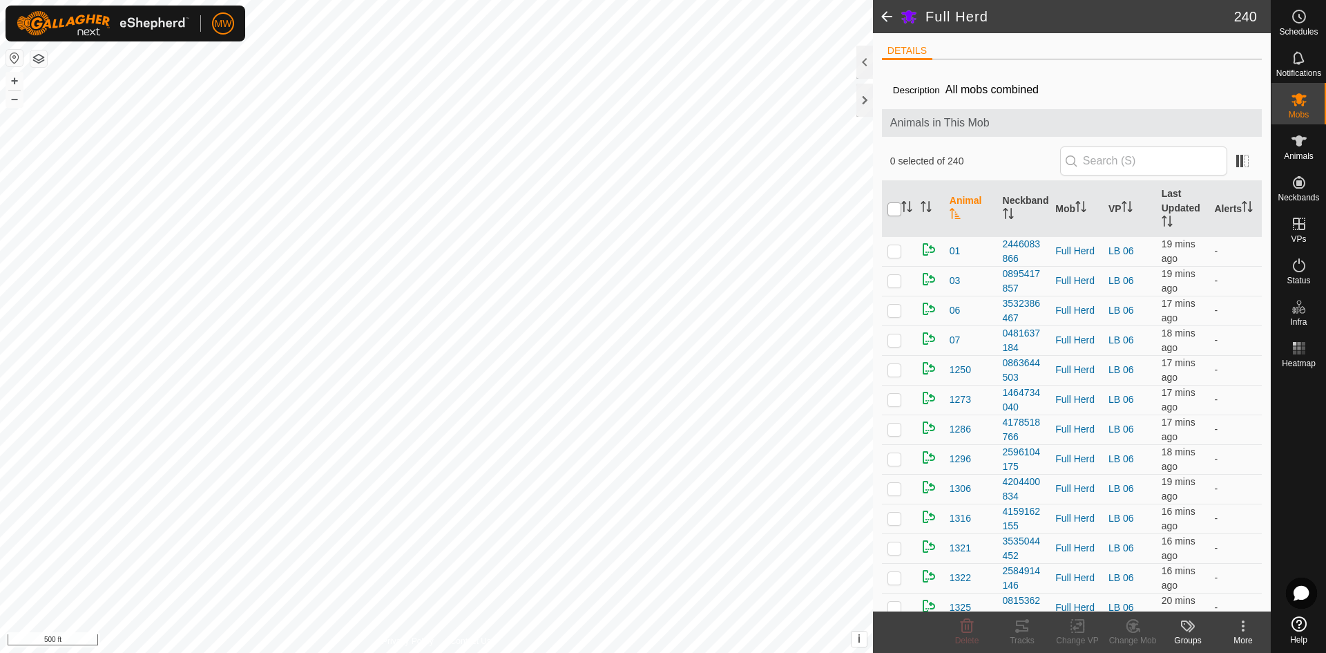
checkbox input "true"
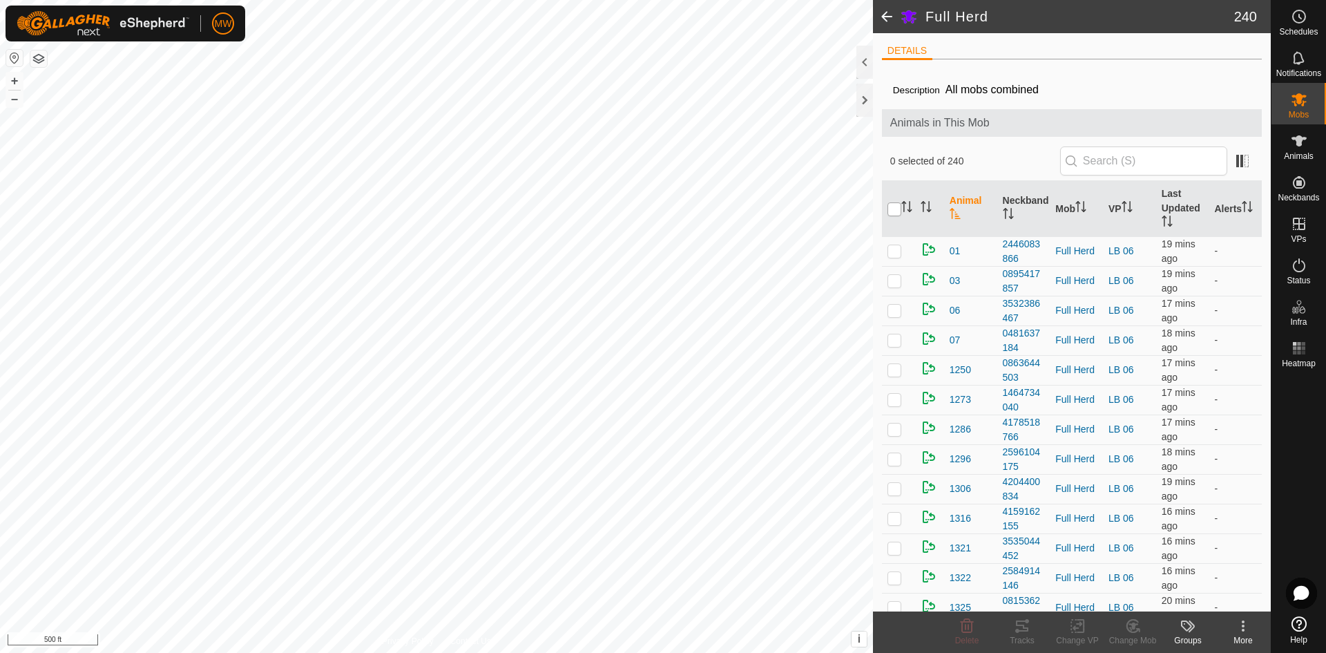
checkbox input "true"
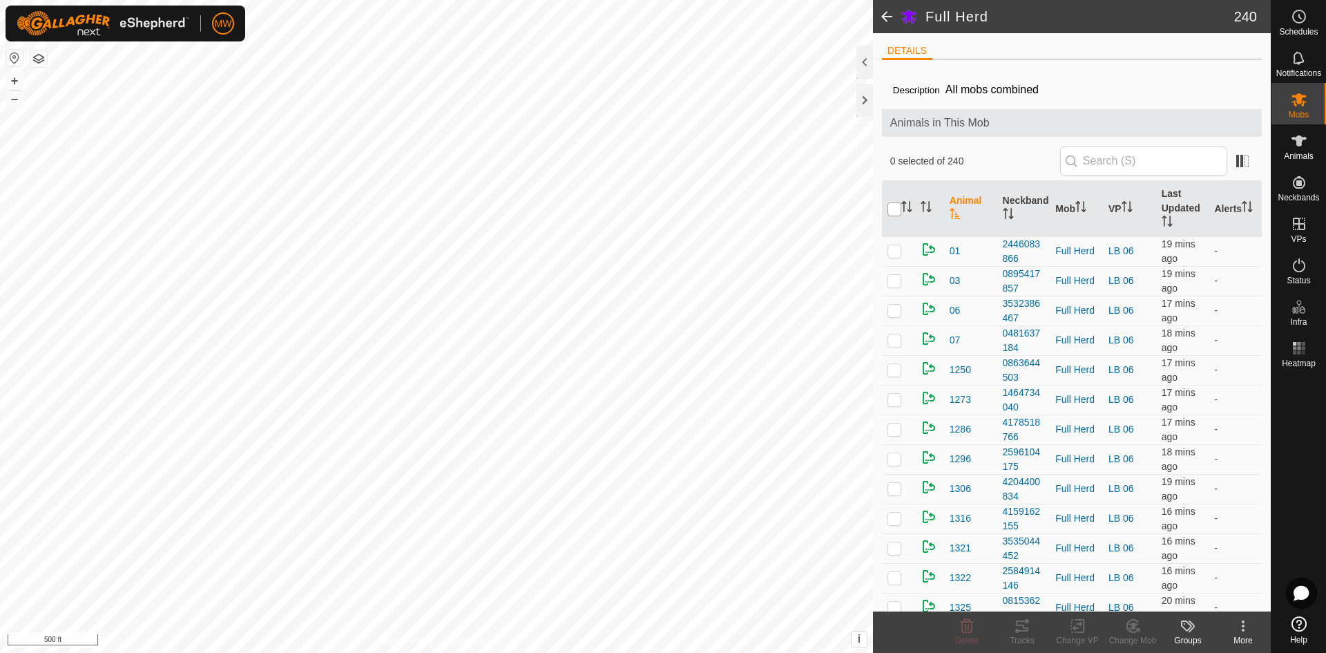
checkbox input "true"
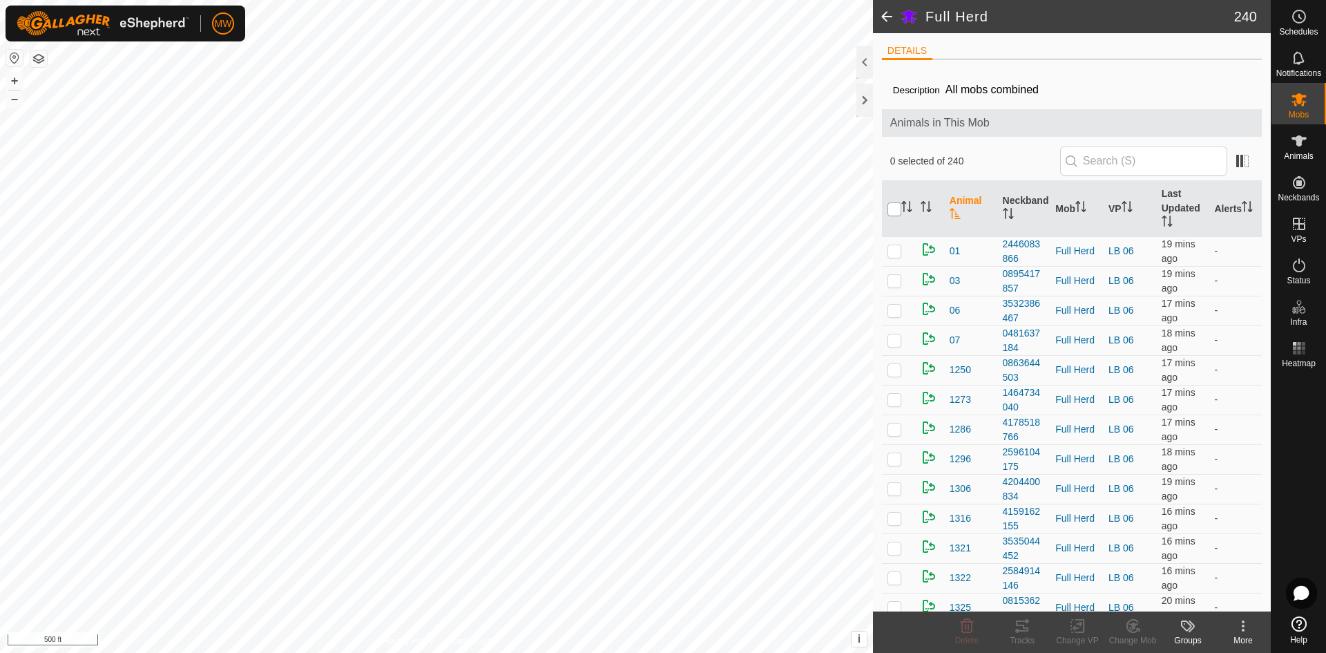
checkbox input "true"
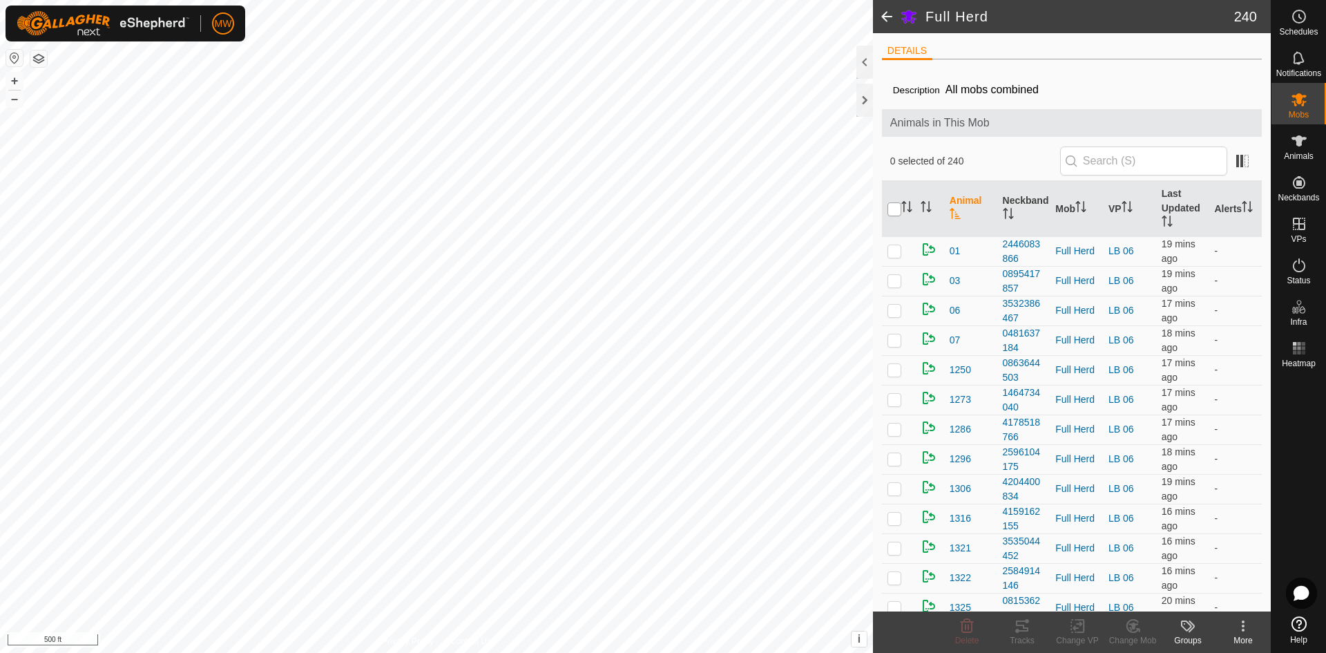
checkbox input "true"
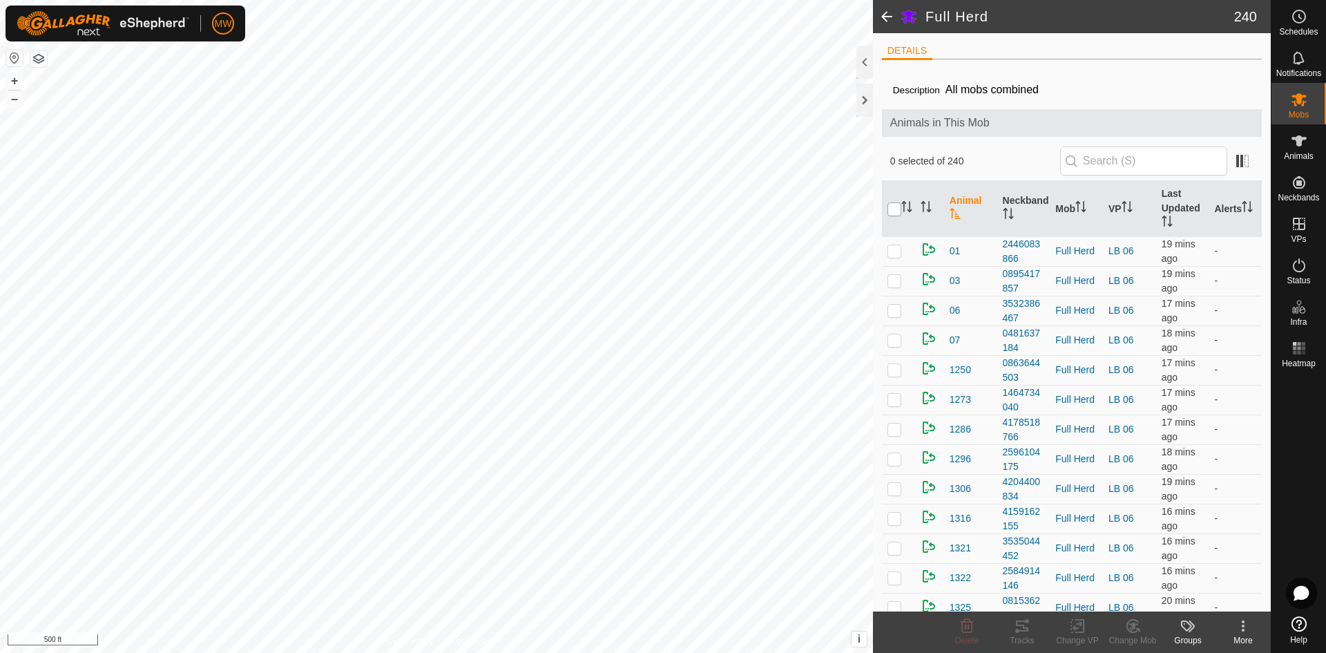
checkbox input "true"
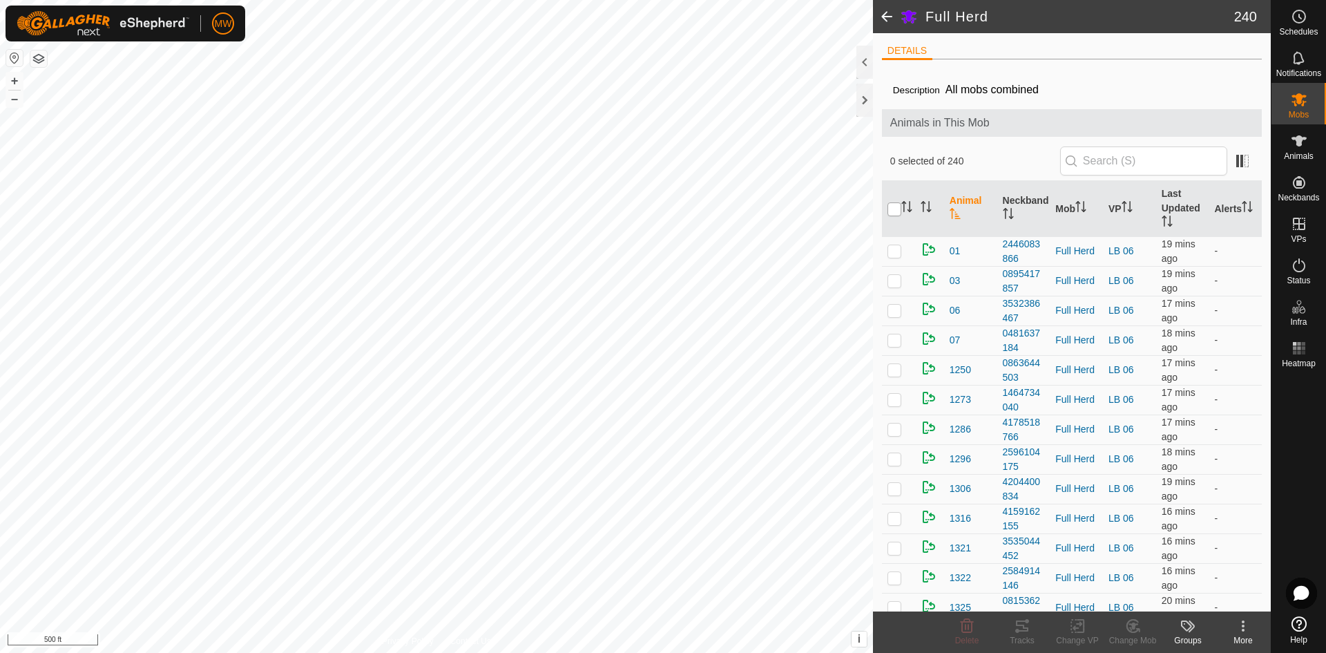
checkbox input "true"
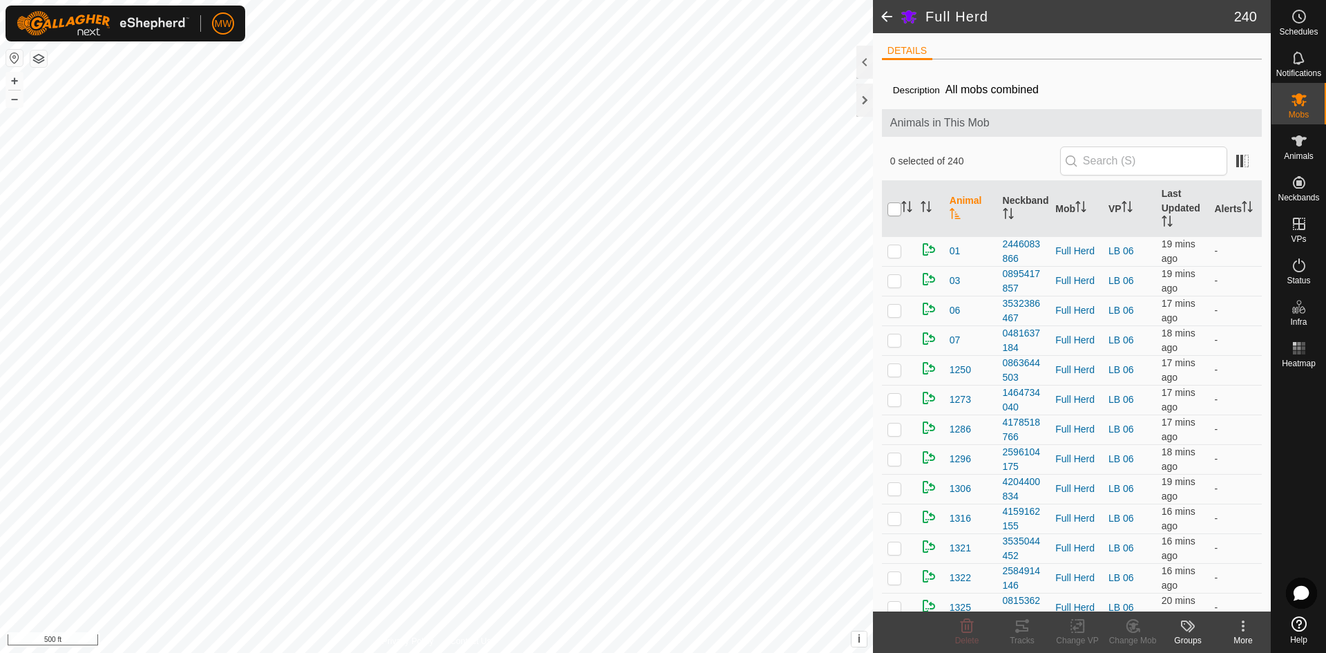
checkbox input "true"
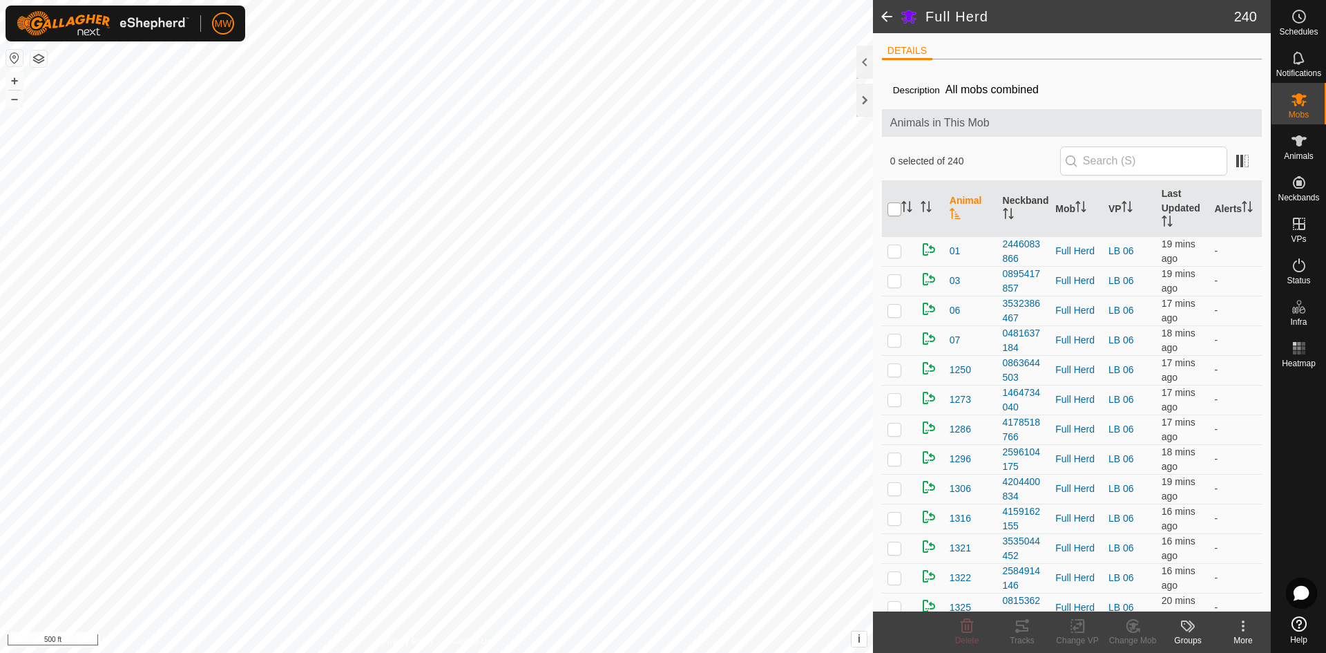
checkbox input "true"
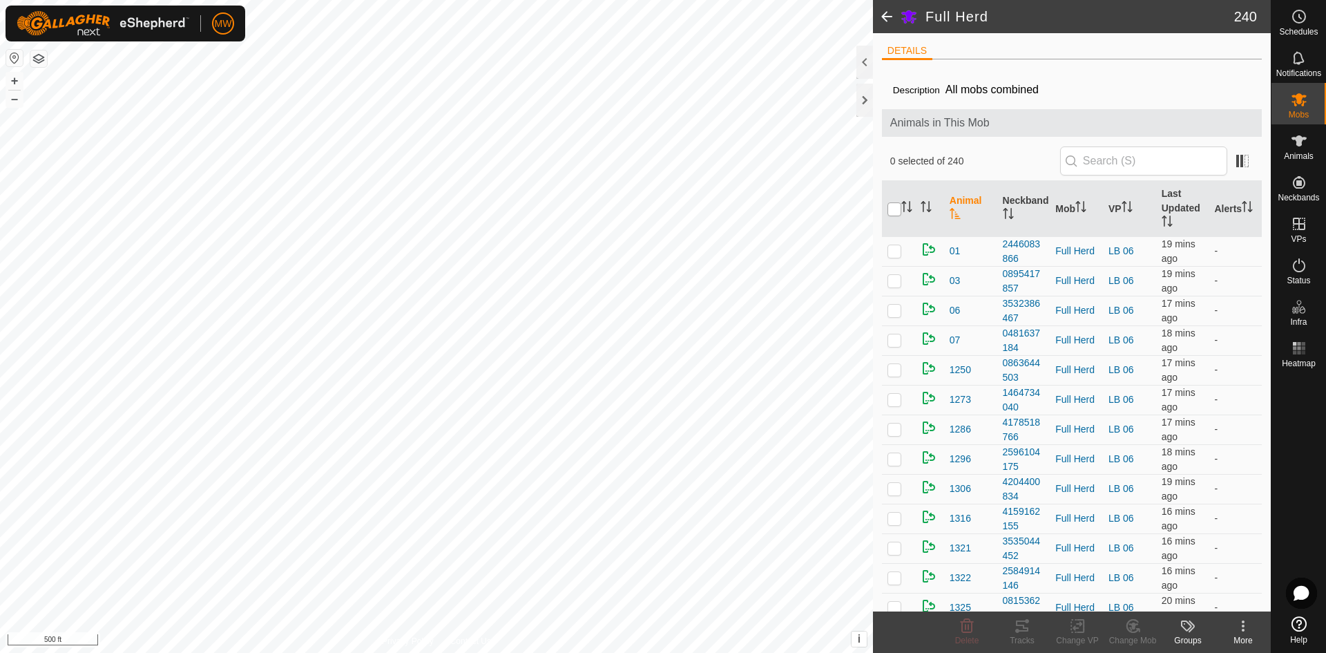
checkbox input "true"
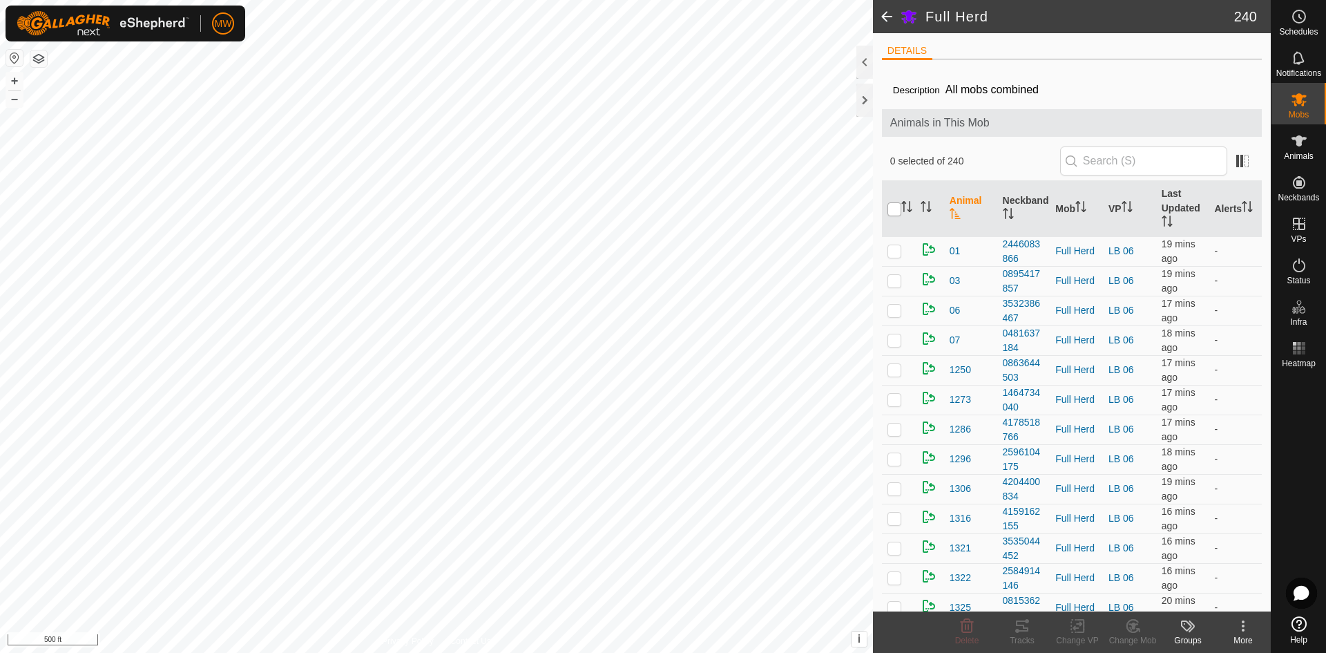
checkbox input "true"
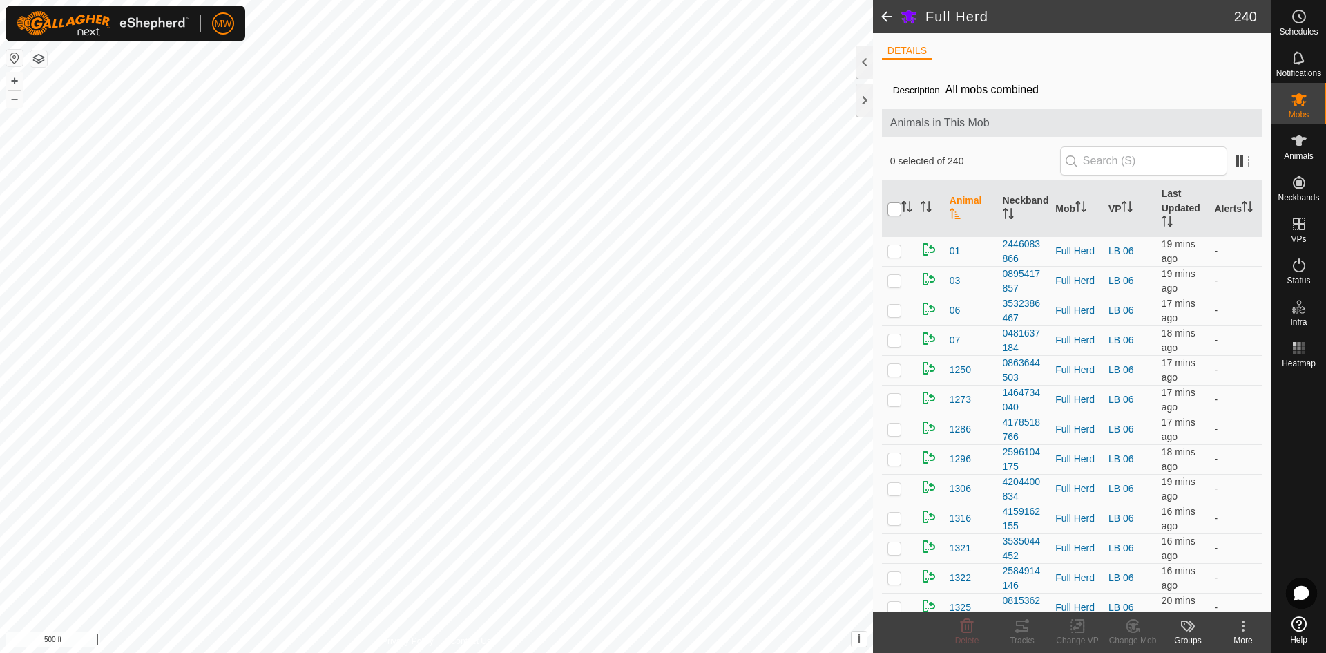
checkbox input "true"
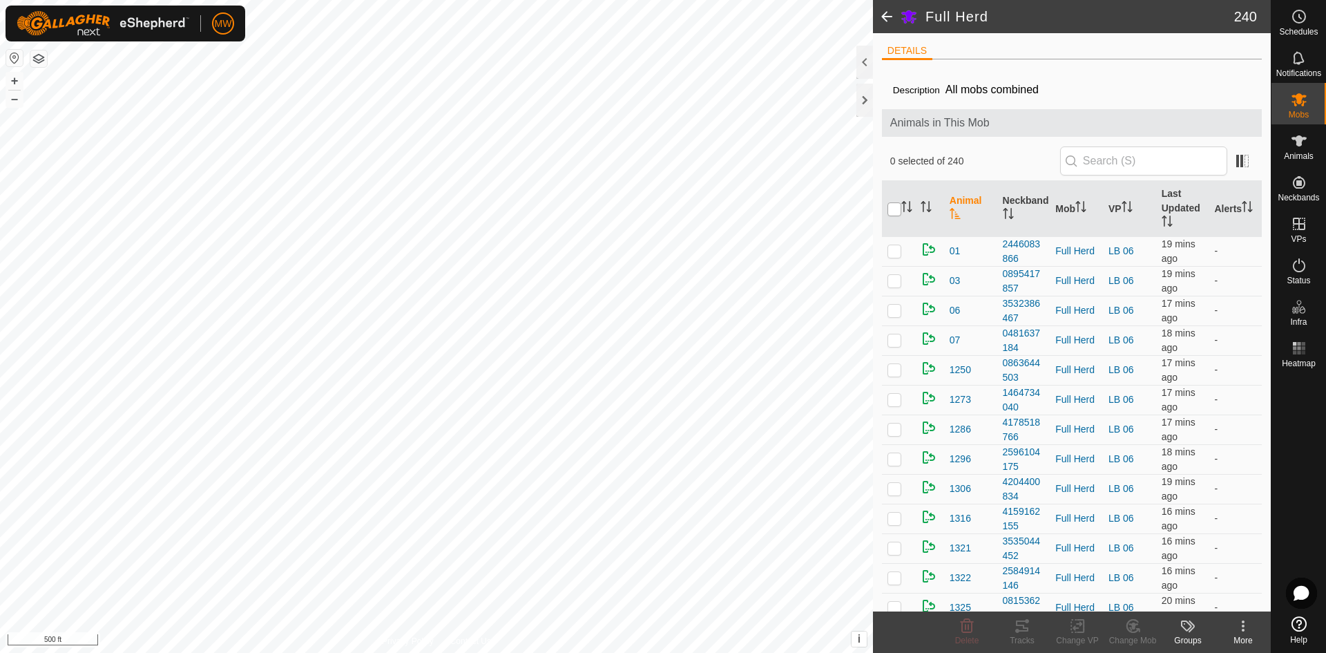
checkbox input "true"
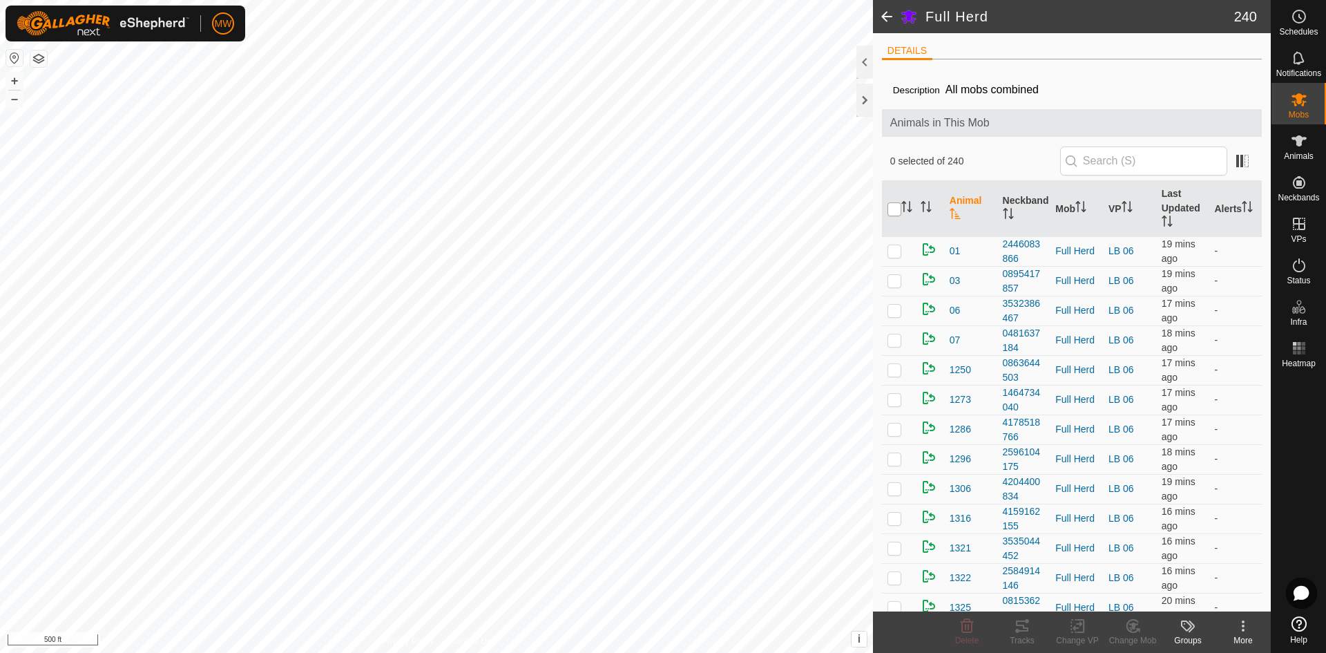
checkbox input "true"
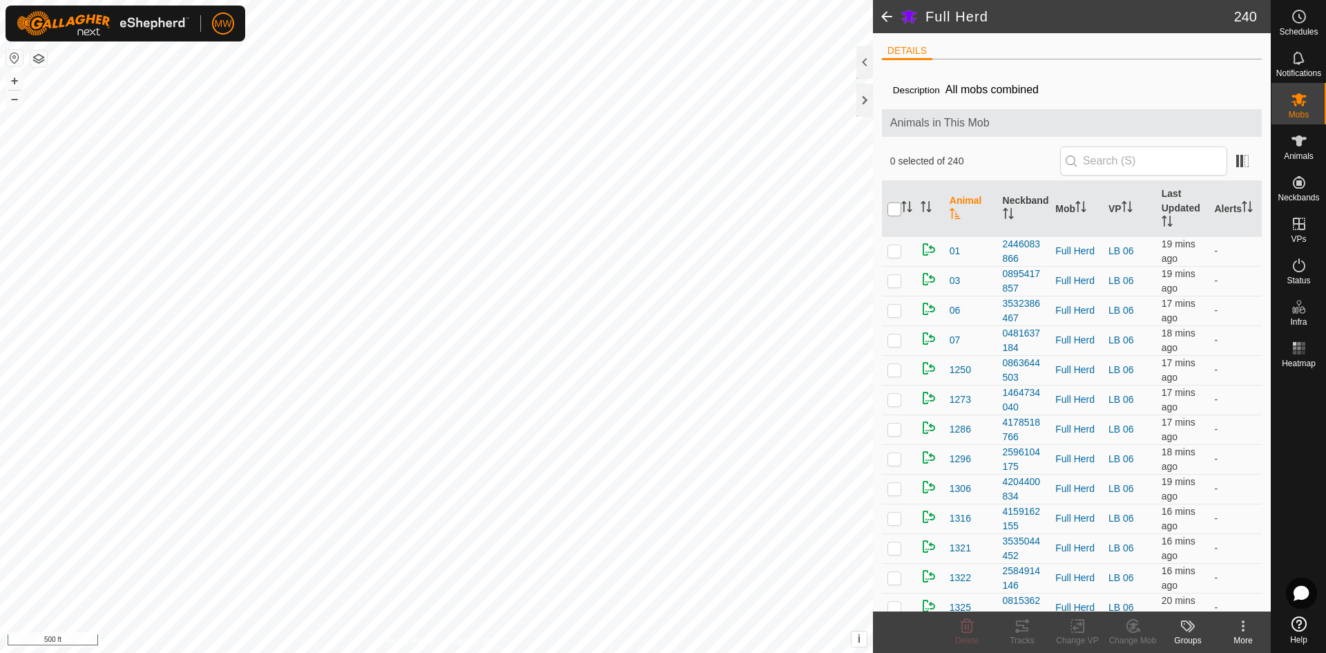
checkbox input "true"
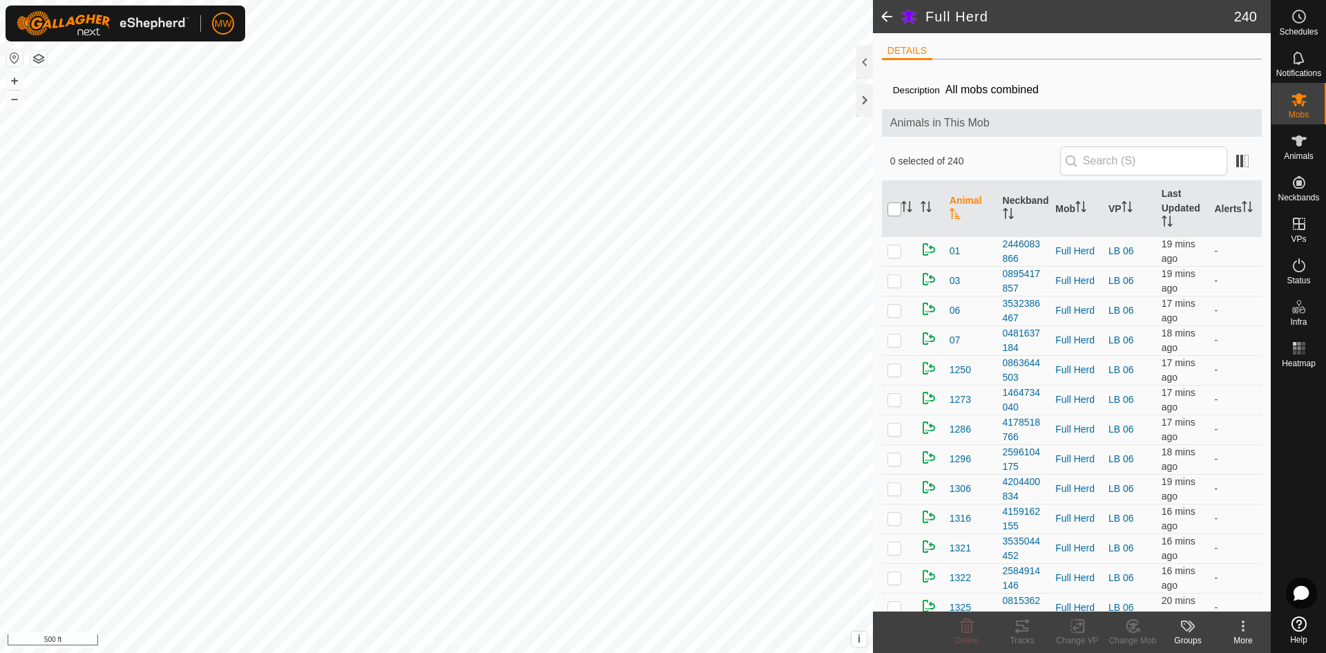
checkbox input "true"
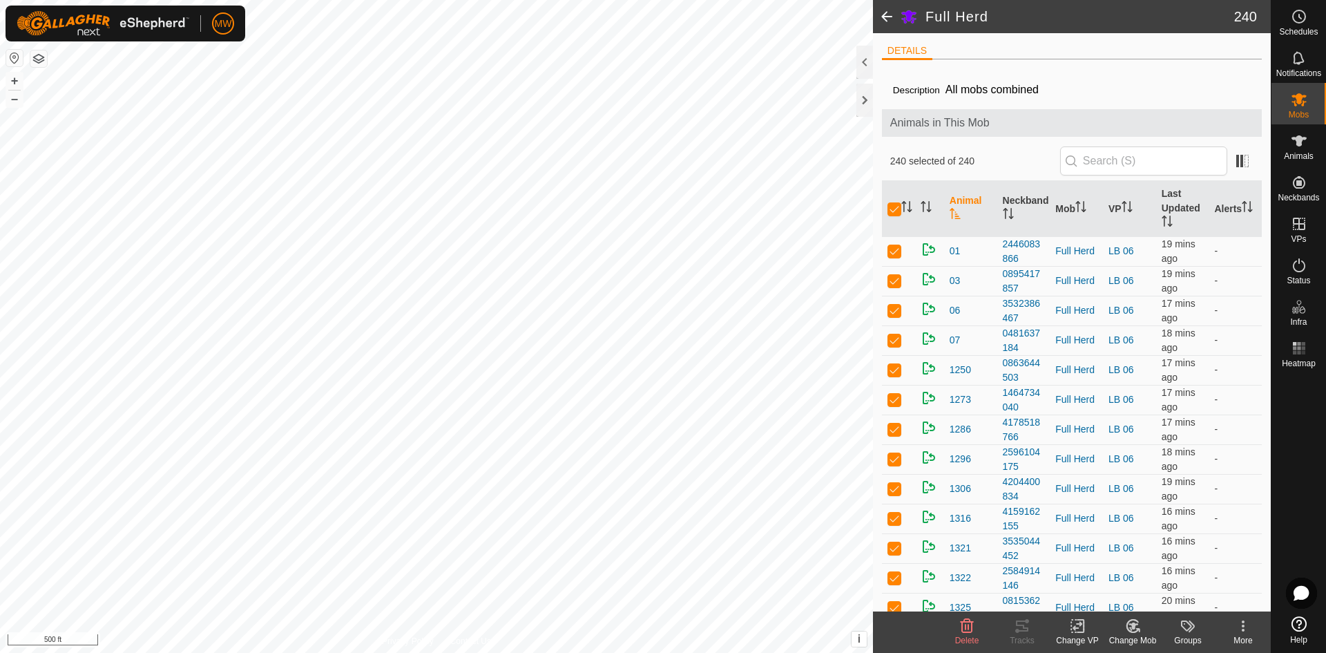
click at [1085, 630] on icon at bounding box center [1077, 625] width 17 height 17
click at [1092, 565] on span "Choose VP..." at bounding box center [1113, 566] width 64 height 17
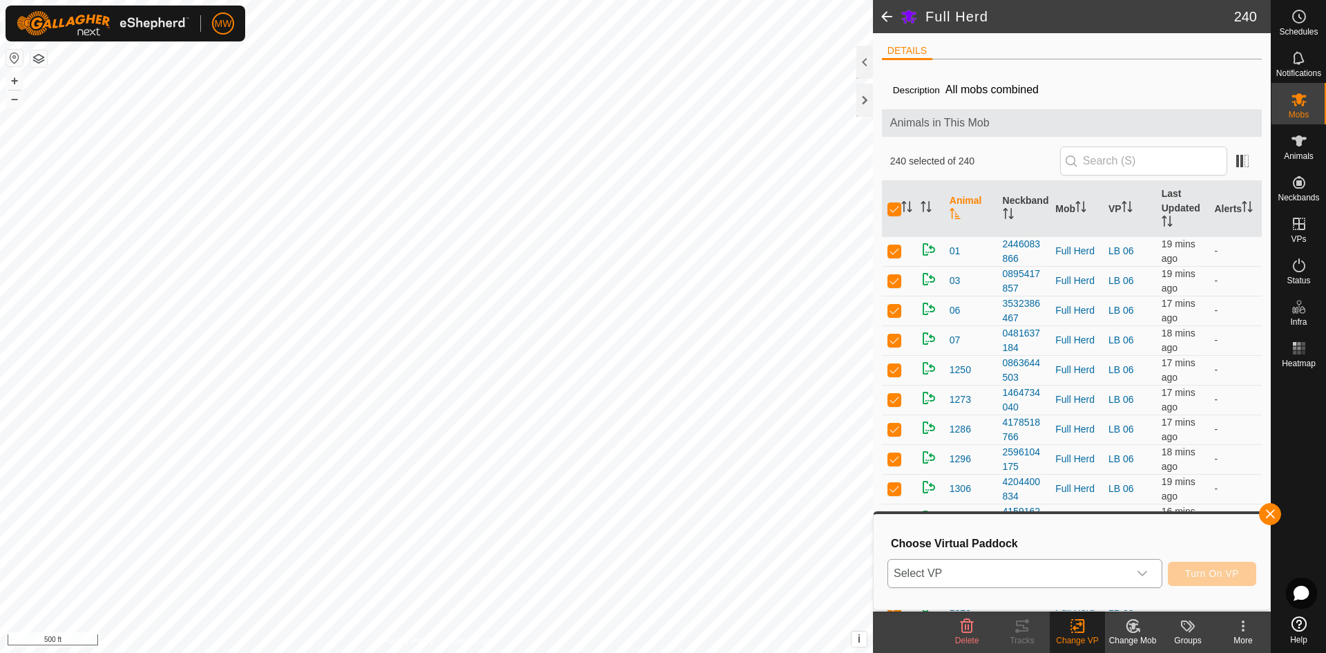
click at [1070, 573] on span "Select VP" at bounding box center [1008, 573] width 240 height 28
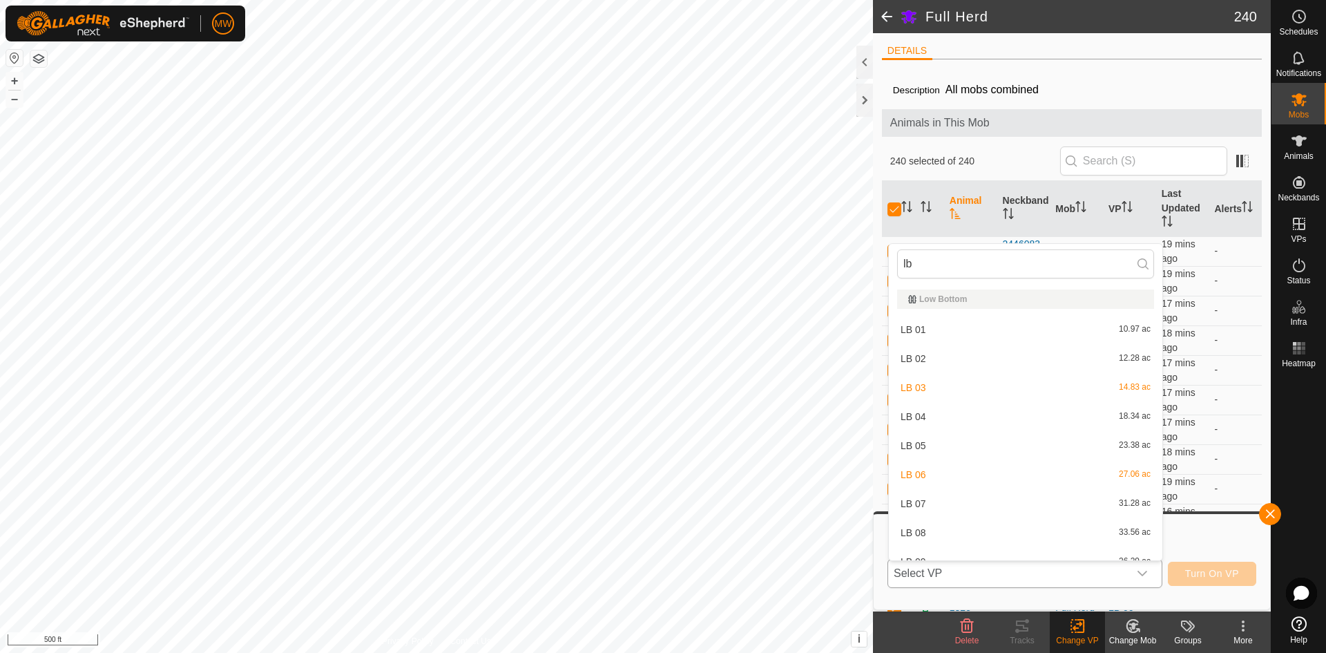
click at [919, 503] on li "LB 07 31.28 ac" at bounding box center [1025, 504] width 273 height 28
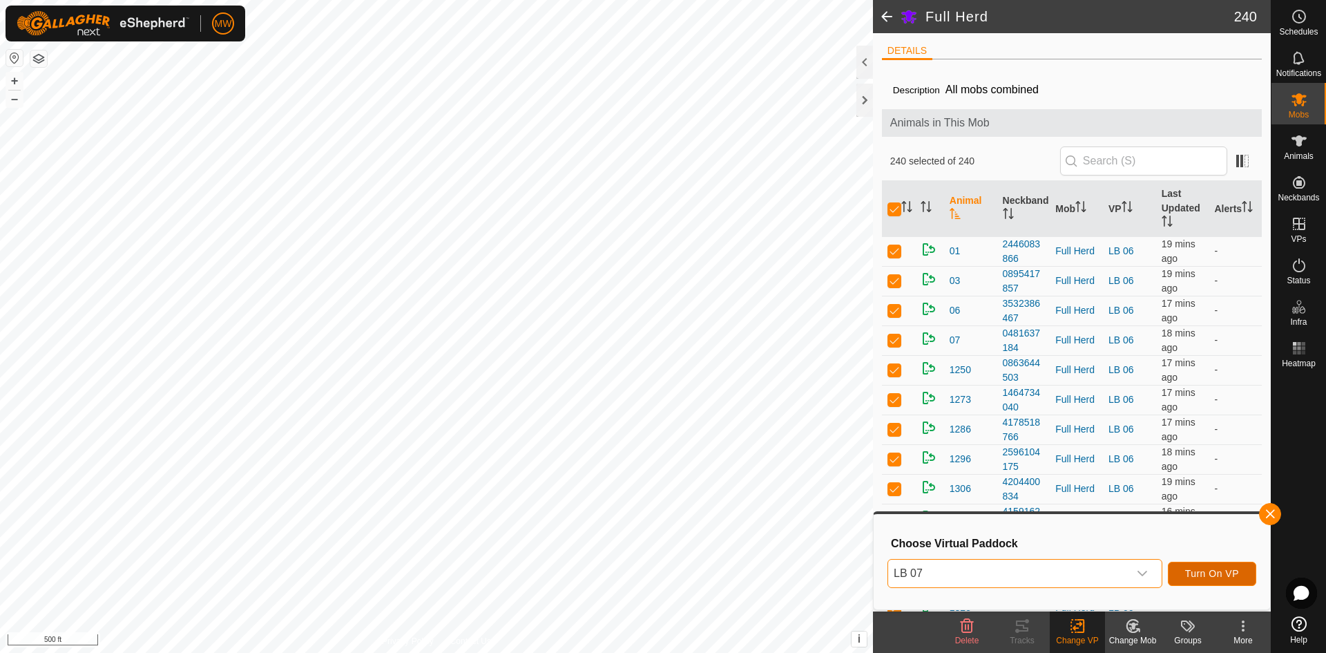
click at [1195, 574] on span "Turn On VP" at bounding box center [1212, 573] width 54 height 11
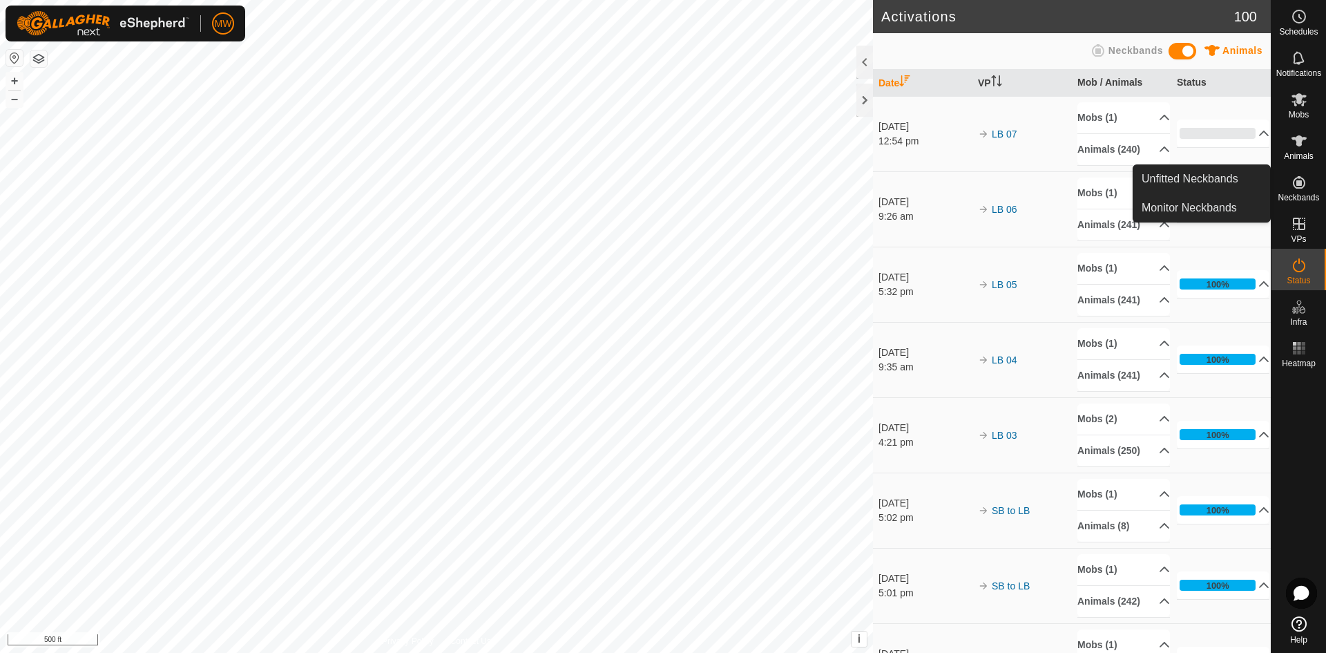
drag, startPoint x: 1274, startPoint y: 166, endPoint x: 1291, endPoint y: 175, distance: 19.5
click at [1227, 173] on link "Unfitted Neckbands" at bounding box center [1201, 179] width 137 height 28
